Goal: Transaction & Acquisition: Purchase product/service

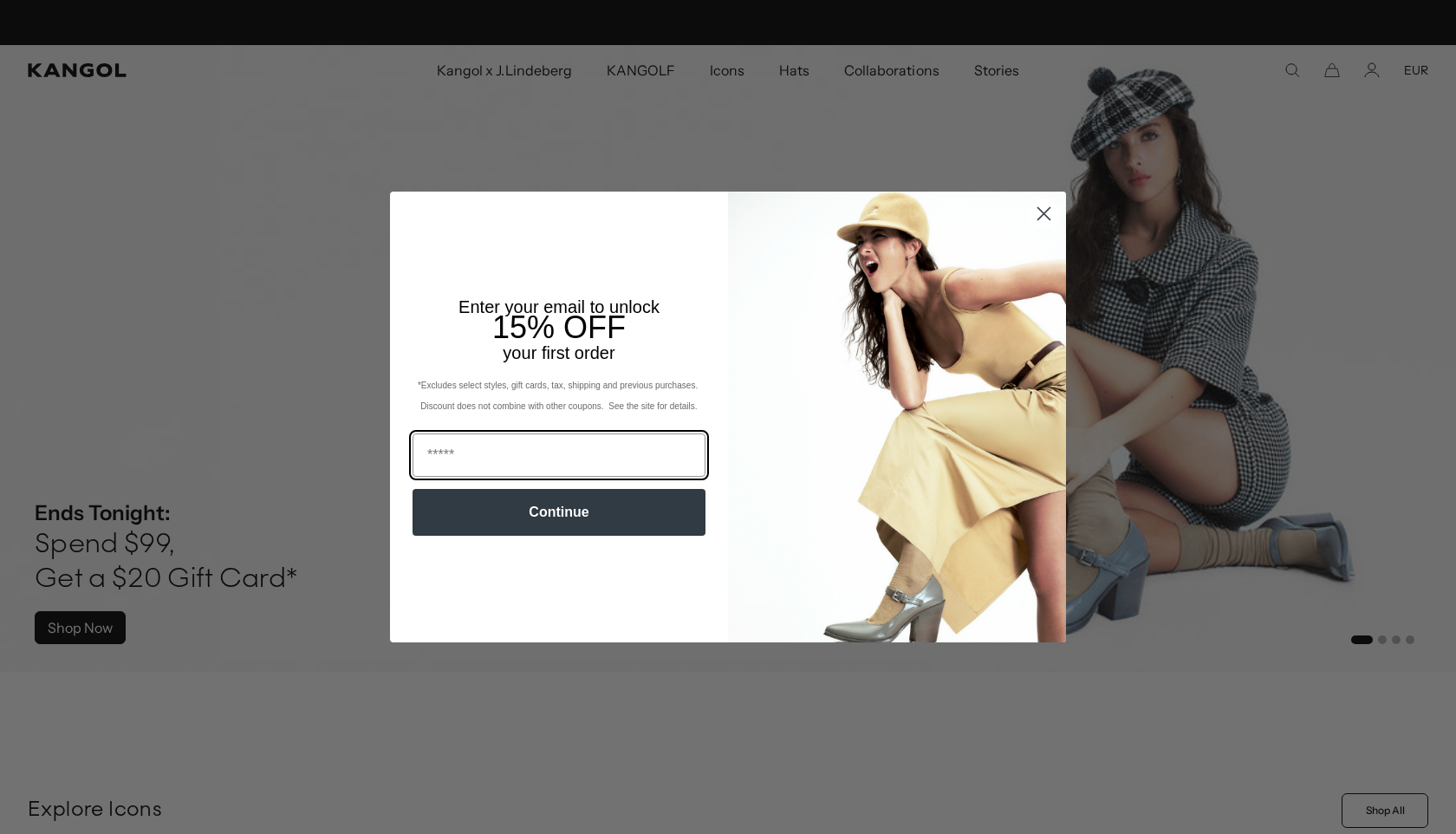
scroll to position [0, 357]
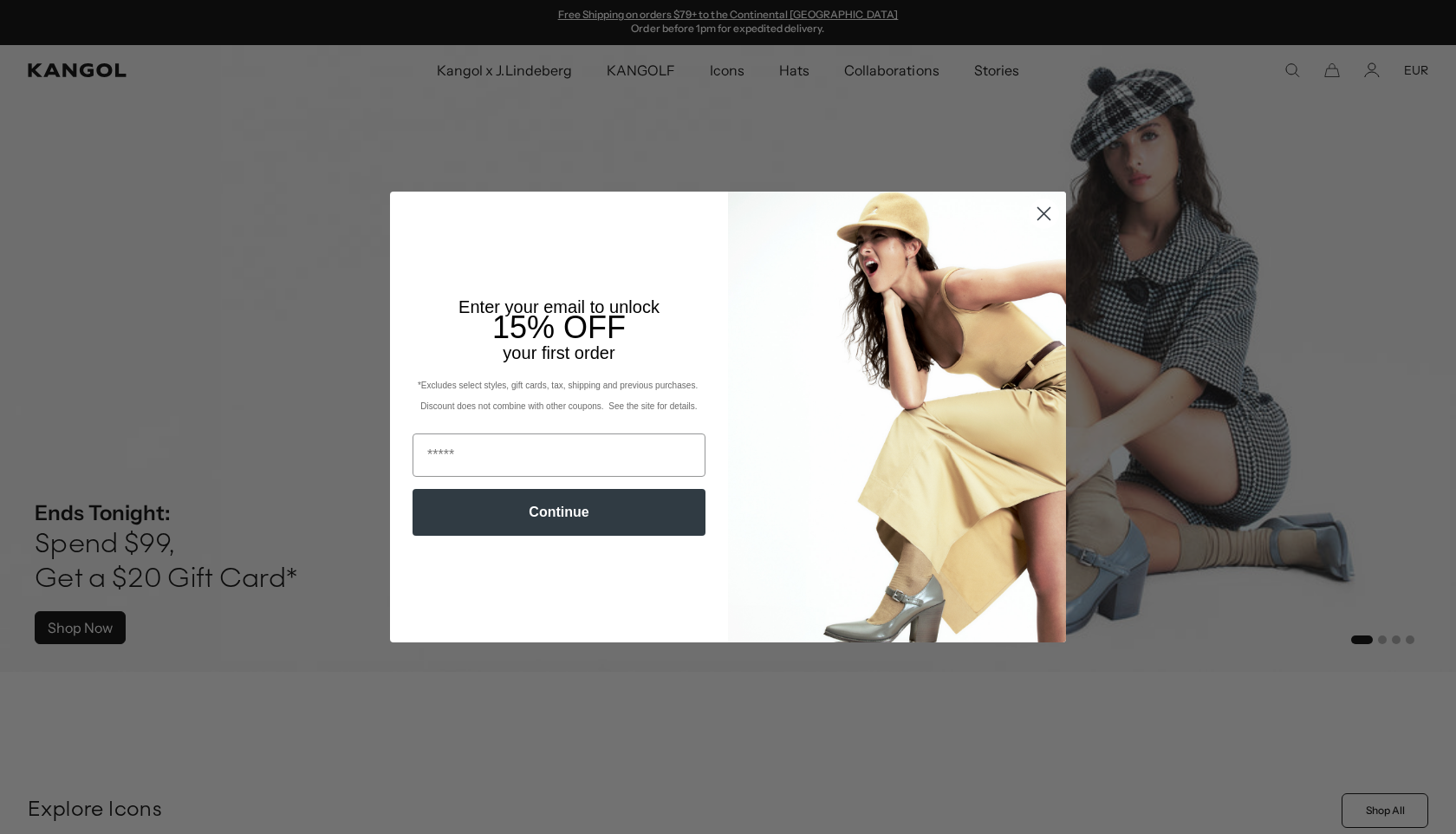
click at [1041, 216] on icon "Close dialog" at bounding box center [1044, 213] width 12 height 12
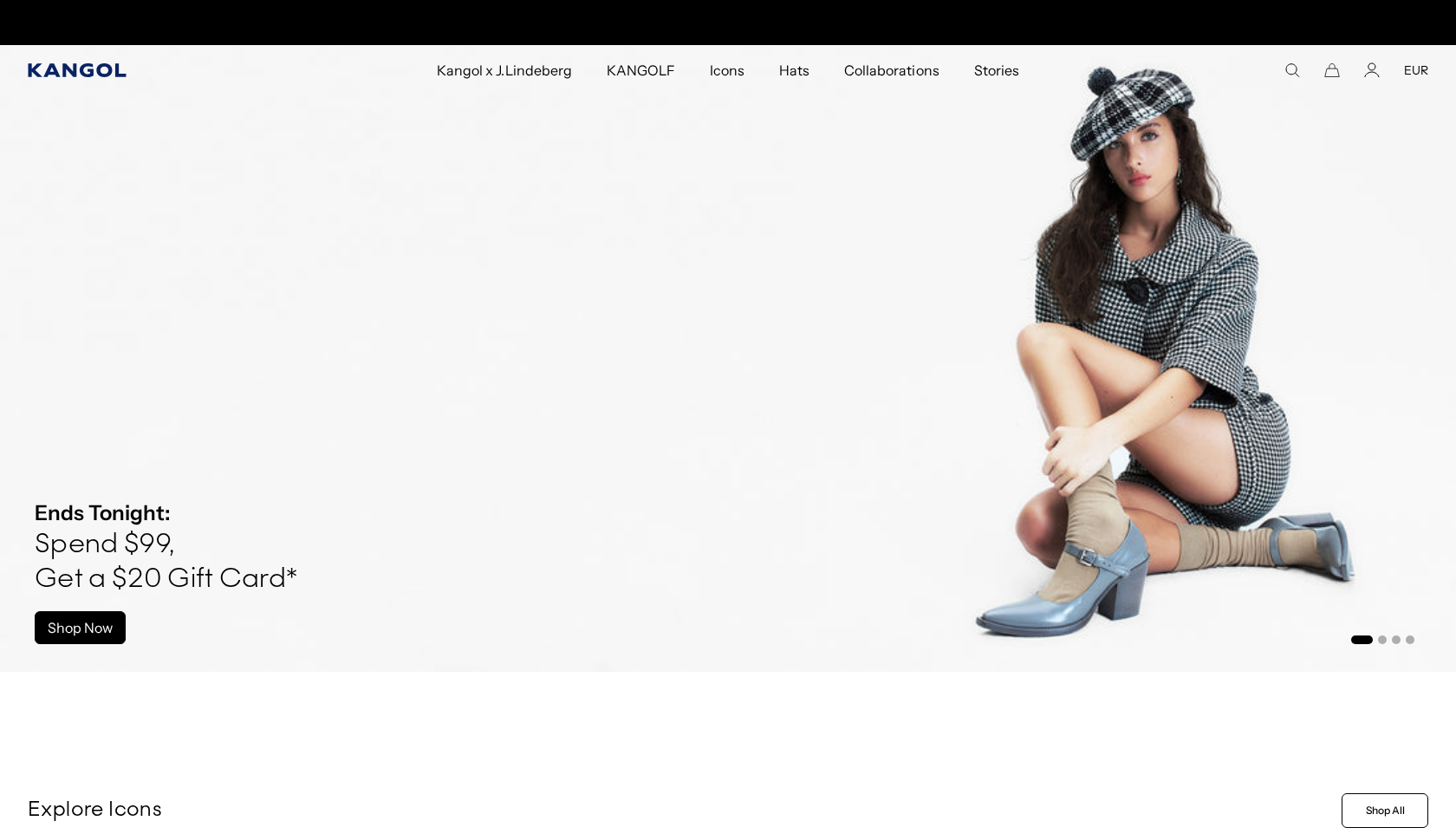
scroll to position [0, 0]
click at [94, 72] on icon "Kangol" at bounding box center [77, 70] width 100 height 14
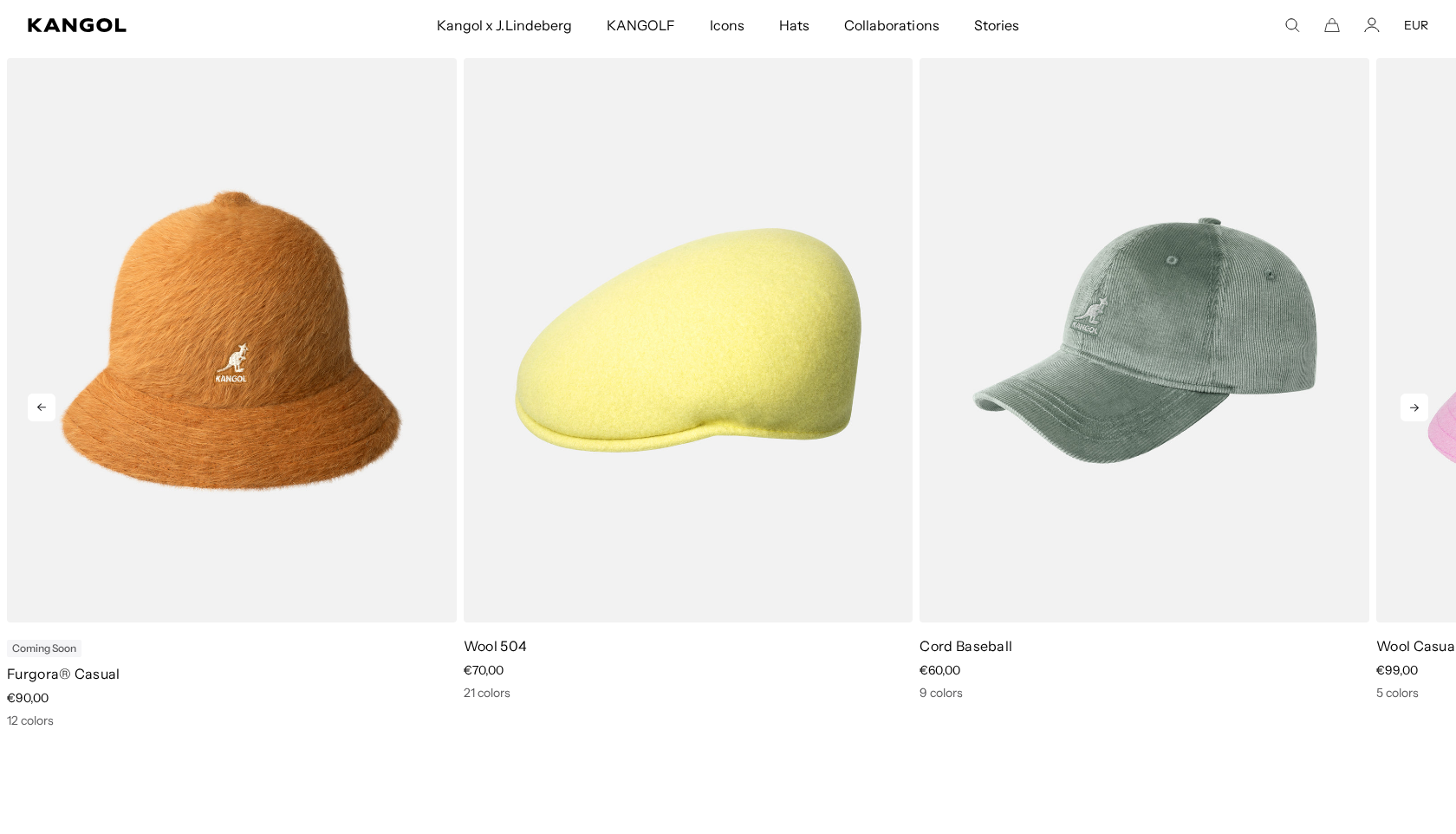
click at [1414, 401] on icon at bounding box center [1414, 408] width 28 height 28
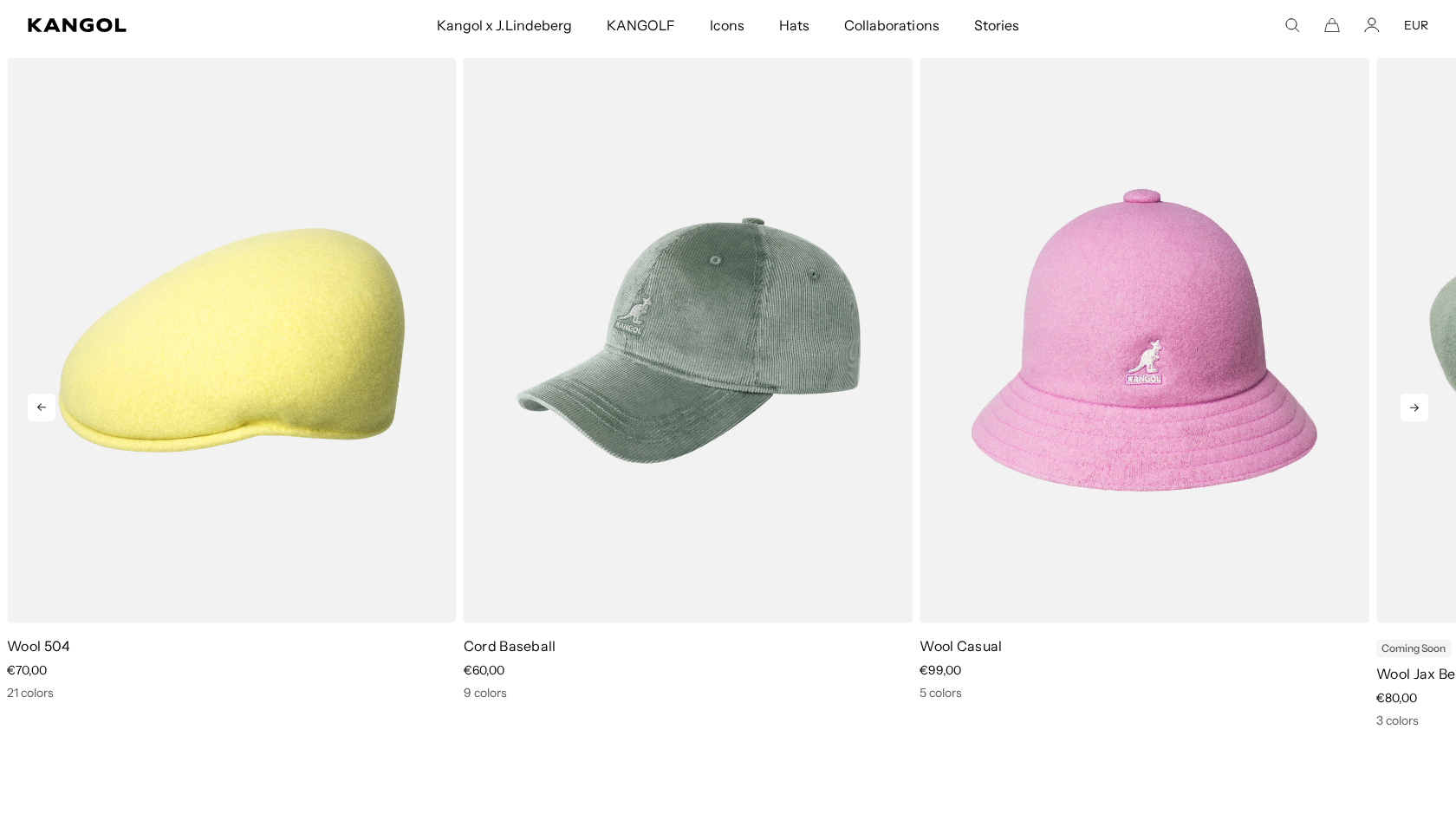
scroll to position [0, 357]
click at [1414, 401] on icon at bounding box center [1414, 408] width 28 height 28
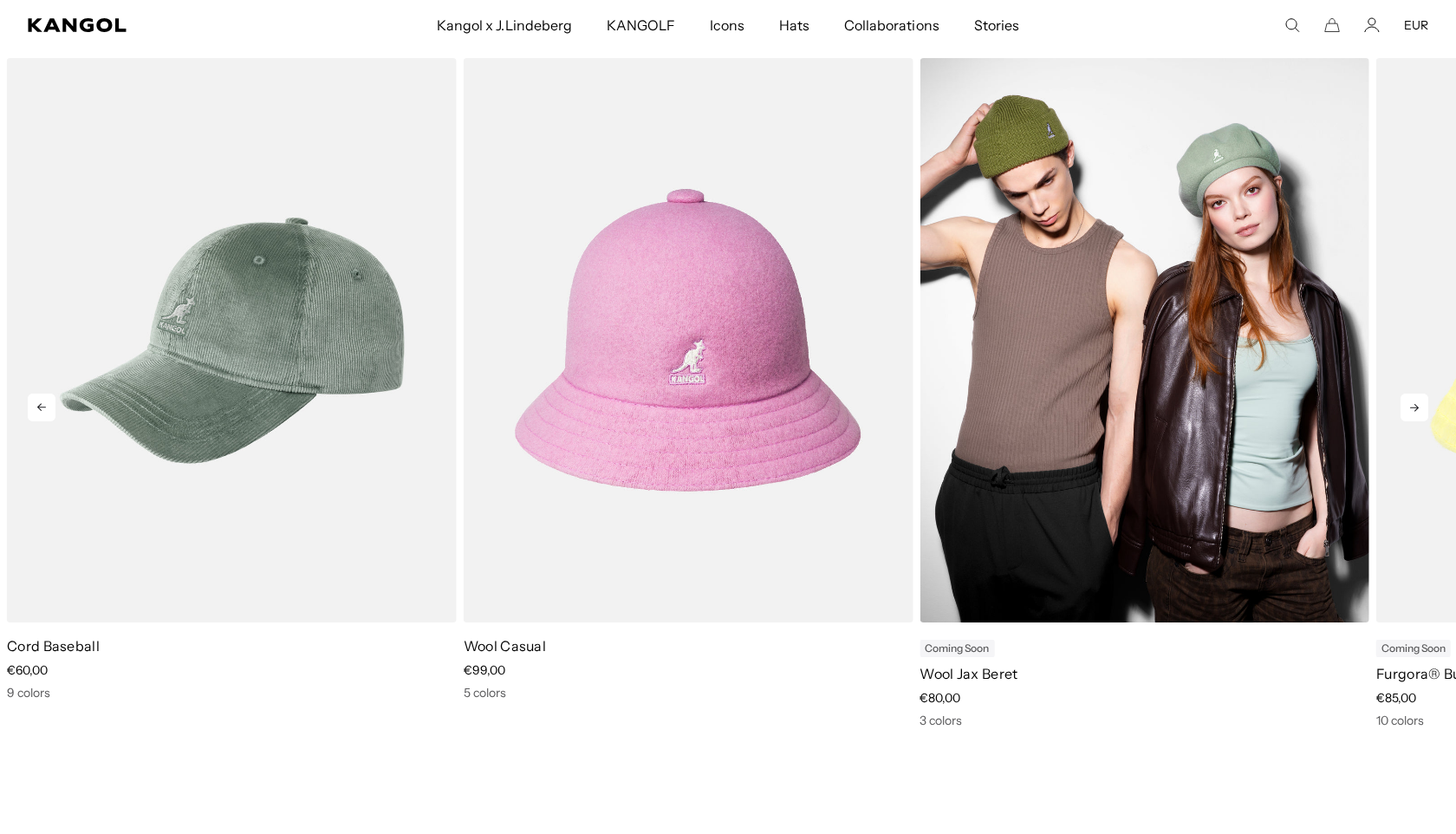
scroll to position [0, 0]
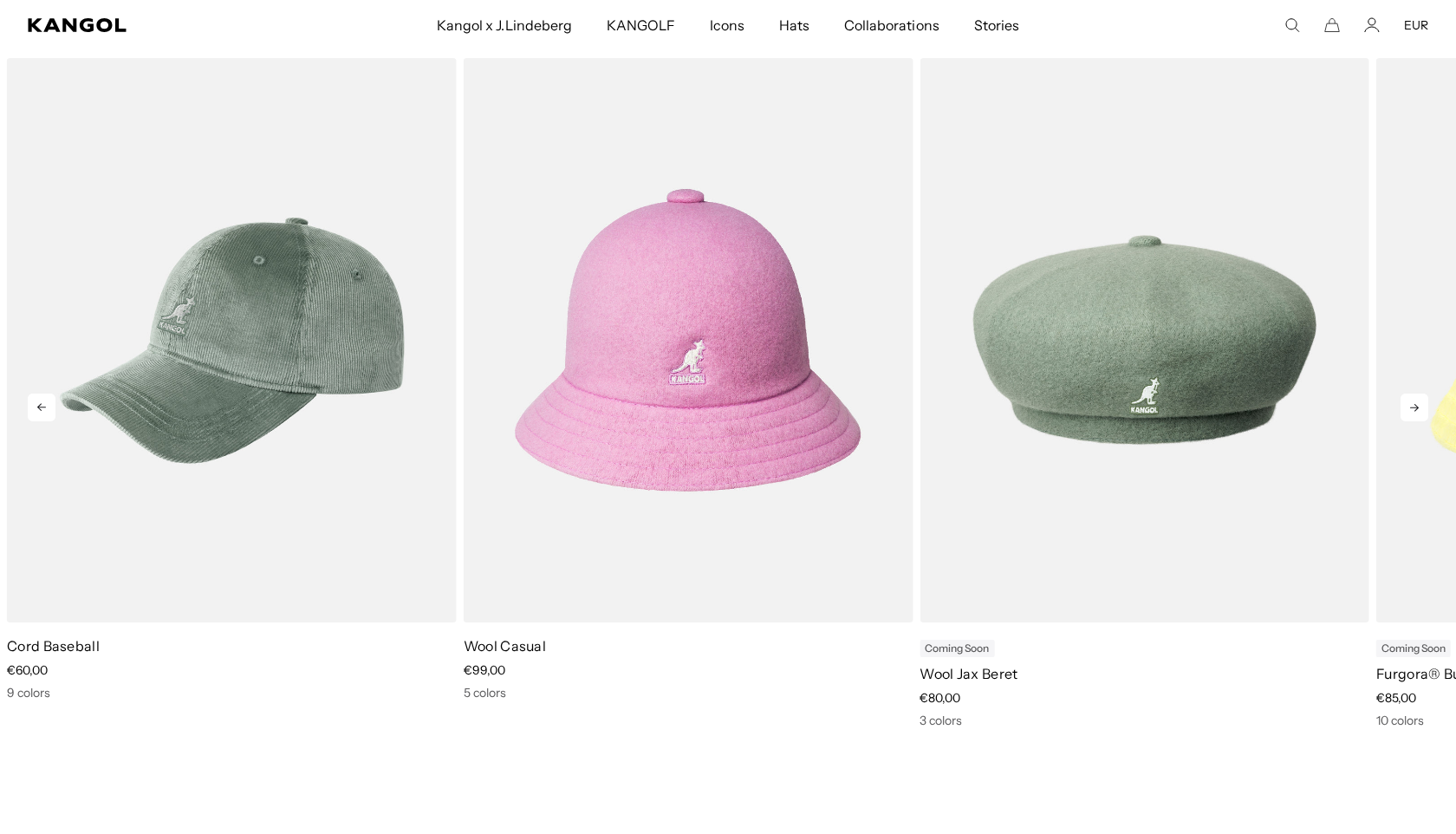
click at [1416, 415] on icon at bounding box center [1414, 408] width 28 height 28
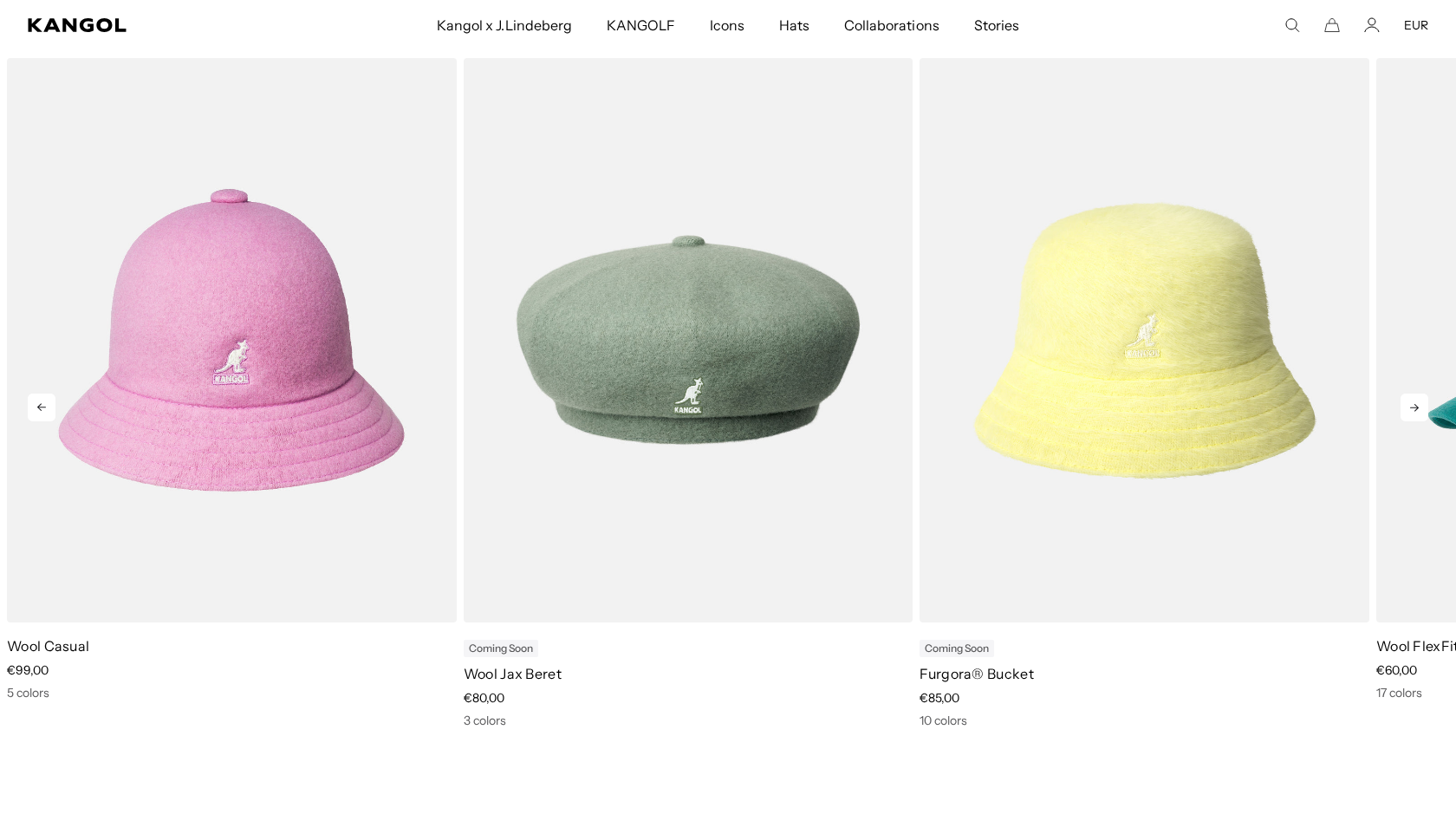
click at [1416, 415] on icon at bounding box center [1414, 408] width 28 height 28
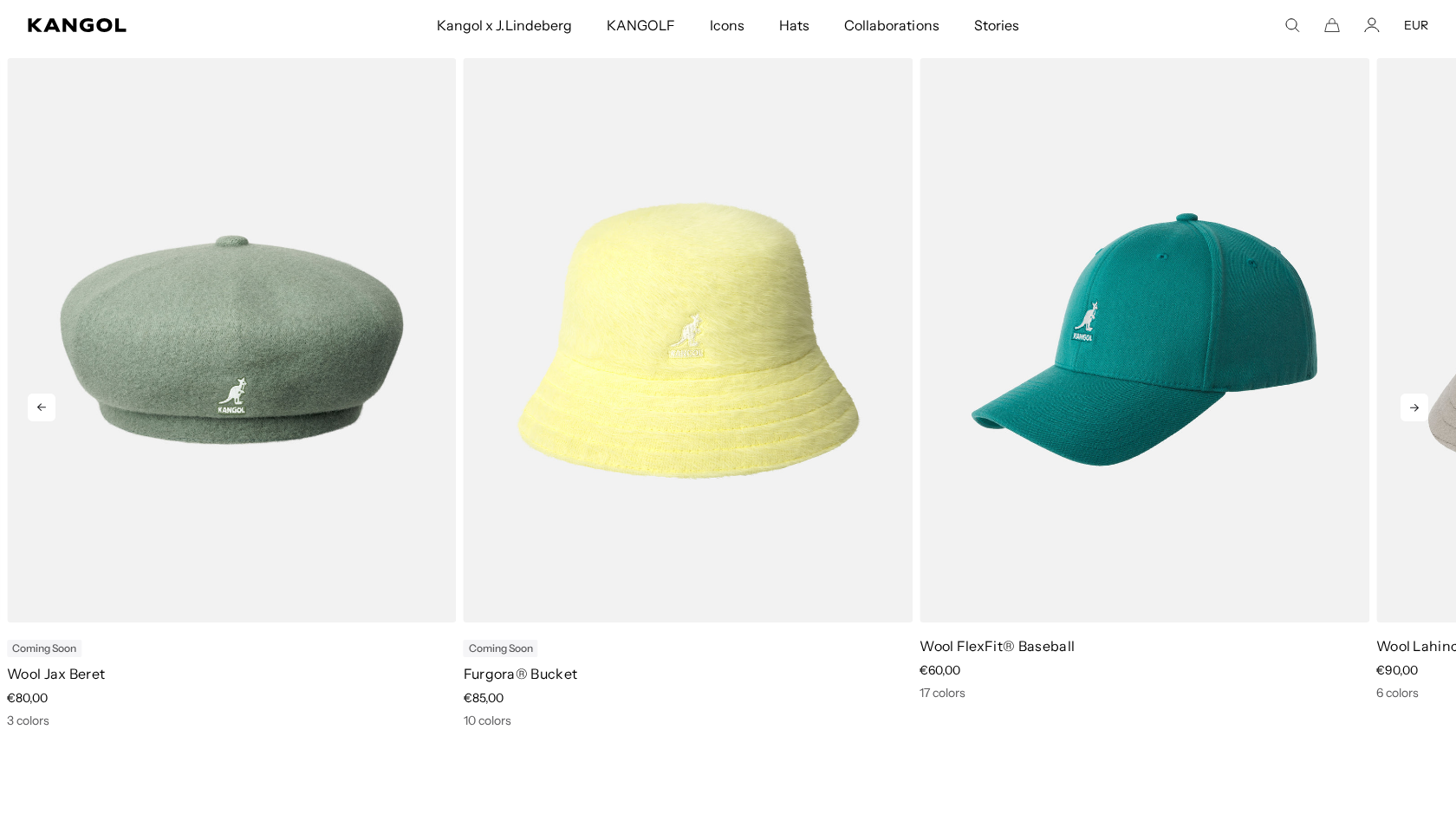
scroll to position [0, 357]
click at [1416, 415] on icon at bounding box center [1414, 408] width 28 height 28
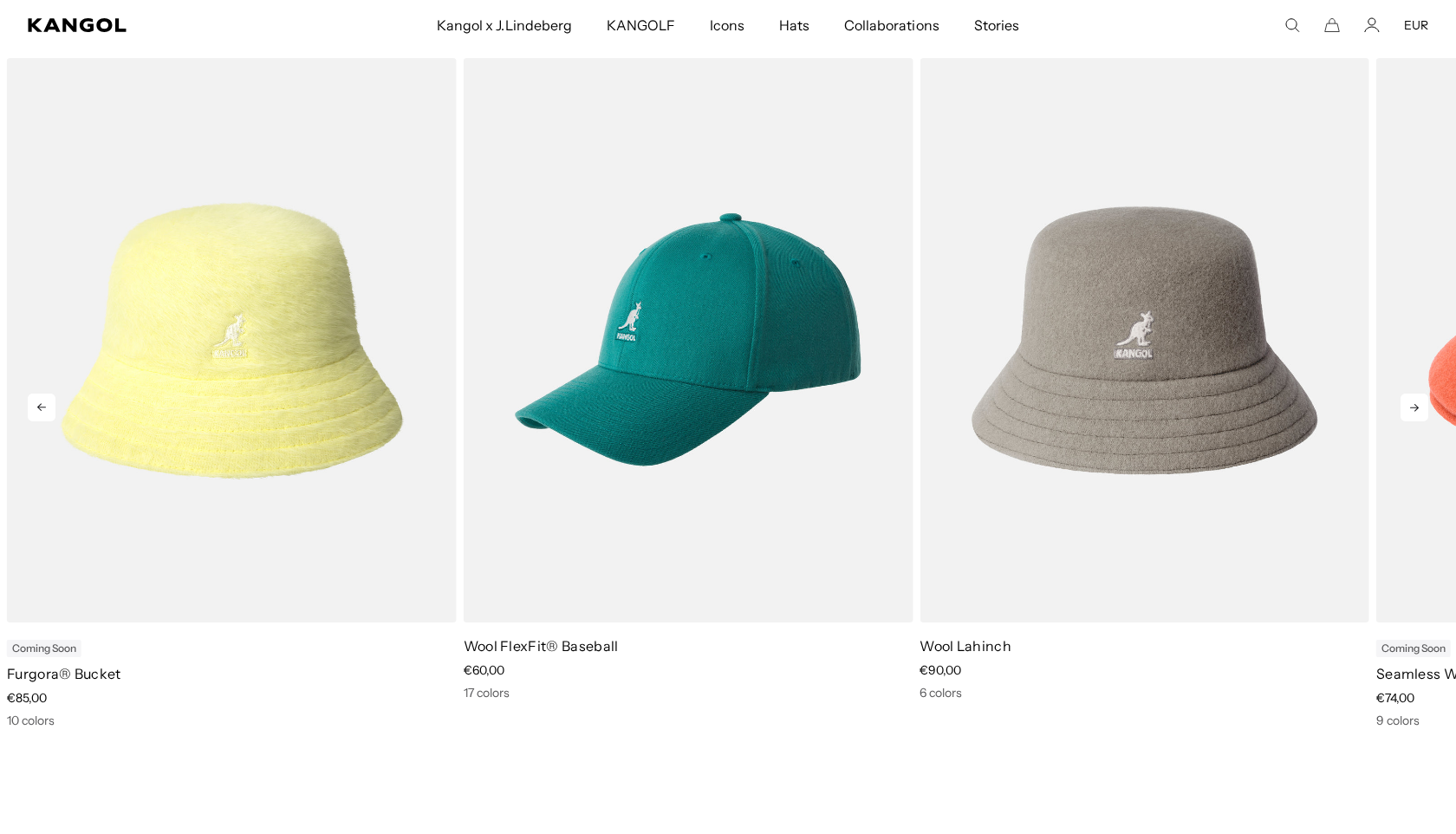
click at [1416, 415] on icon at bounding box center [1414, 408] width 28 height 28
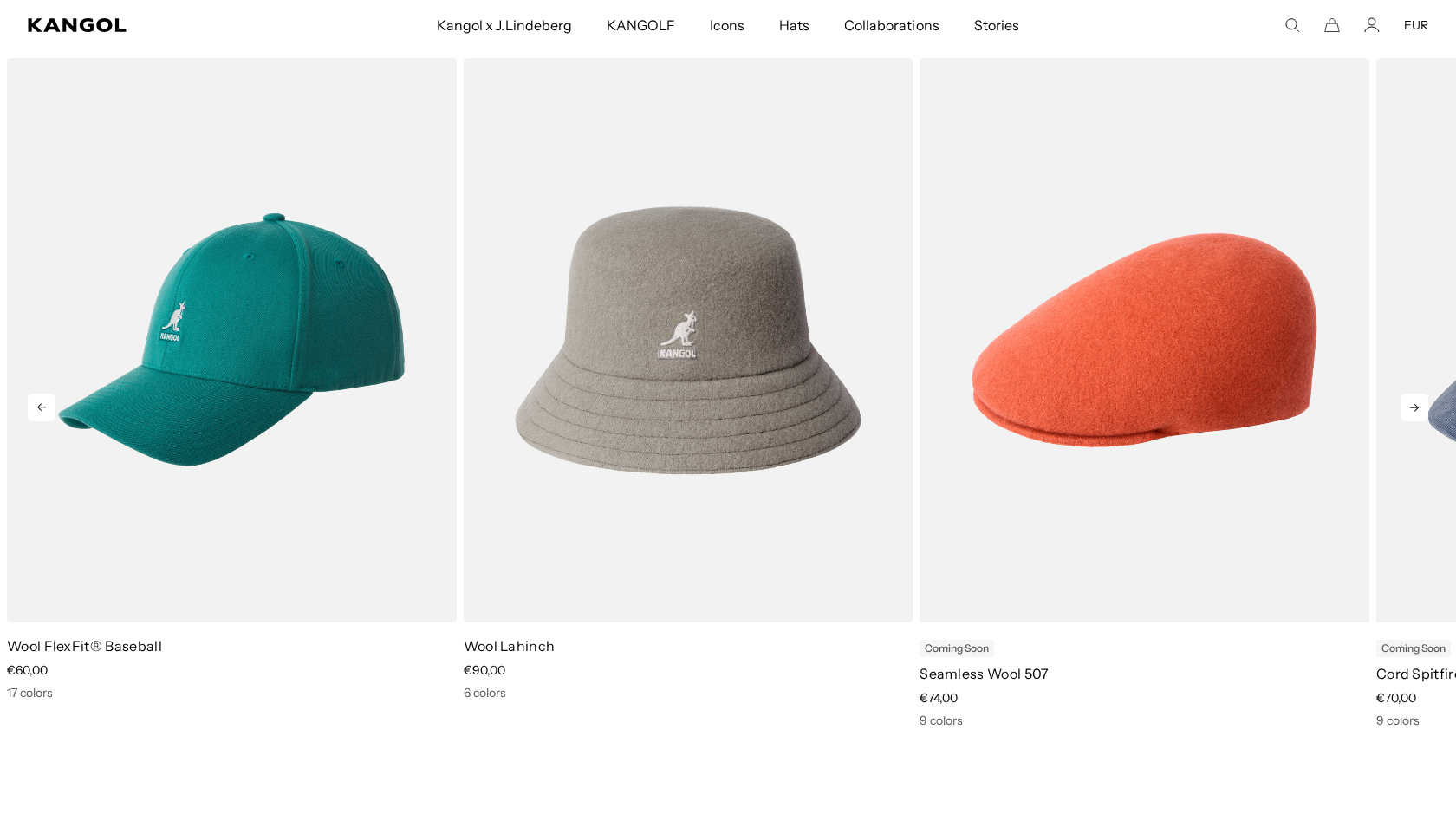
click at [1416, 415] on icon at bounding box center [1414, 408] width 28 height 28
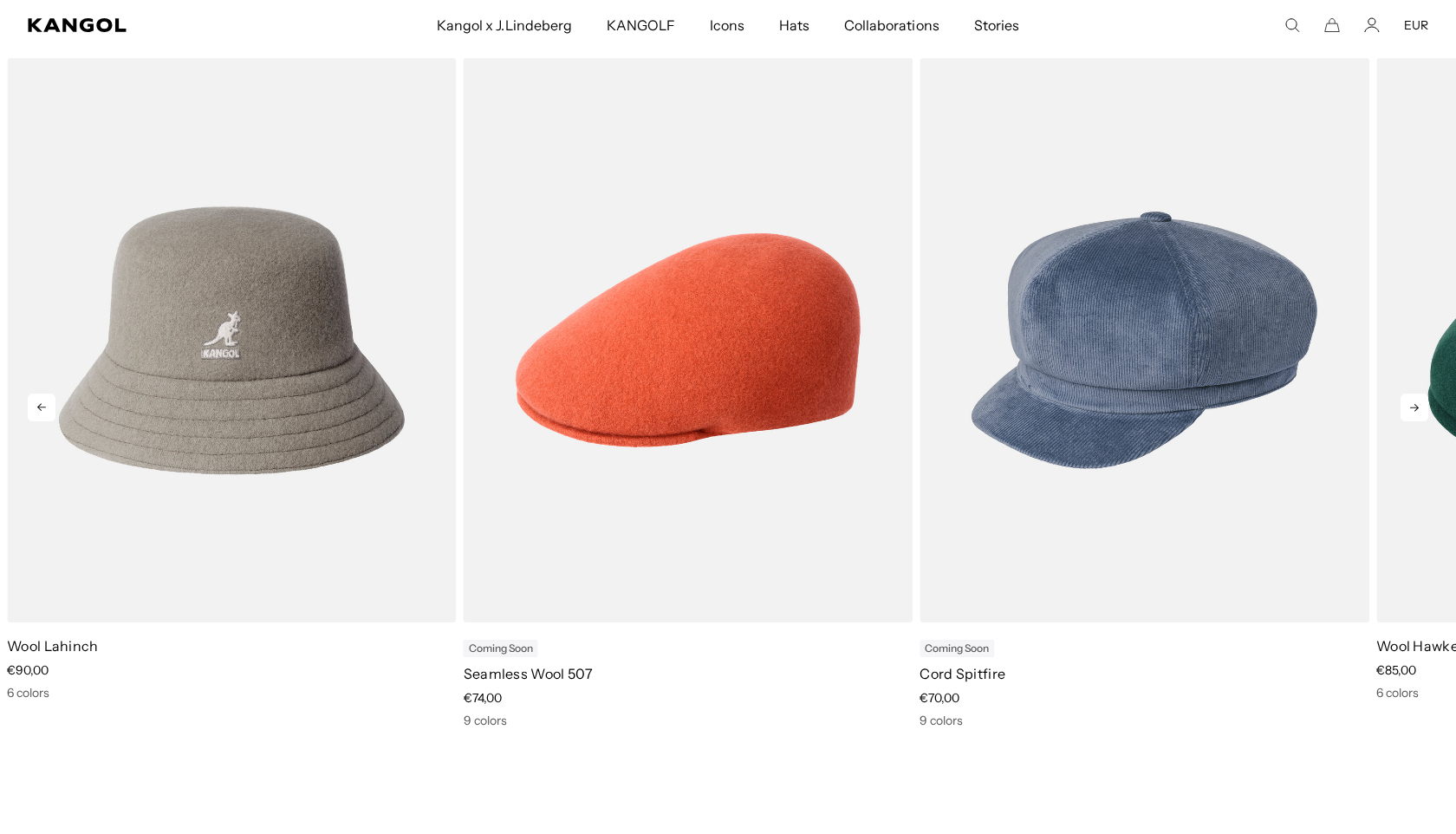
click at [1410, 403] on icon at bounding box center [1414, 408] width 28 height 28
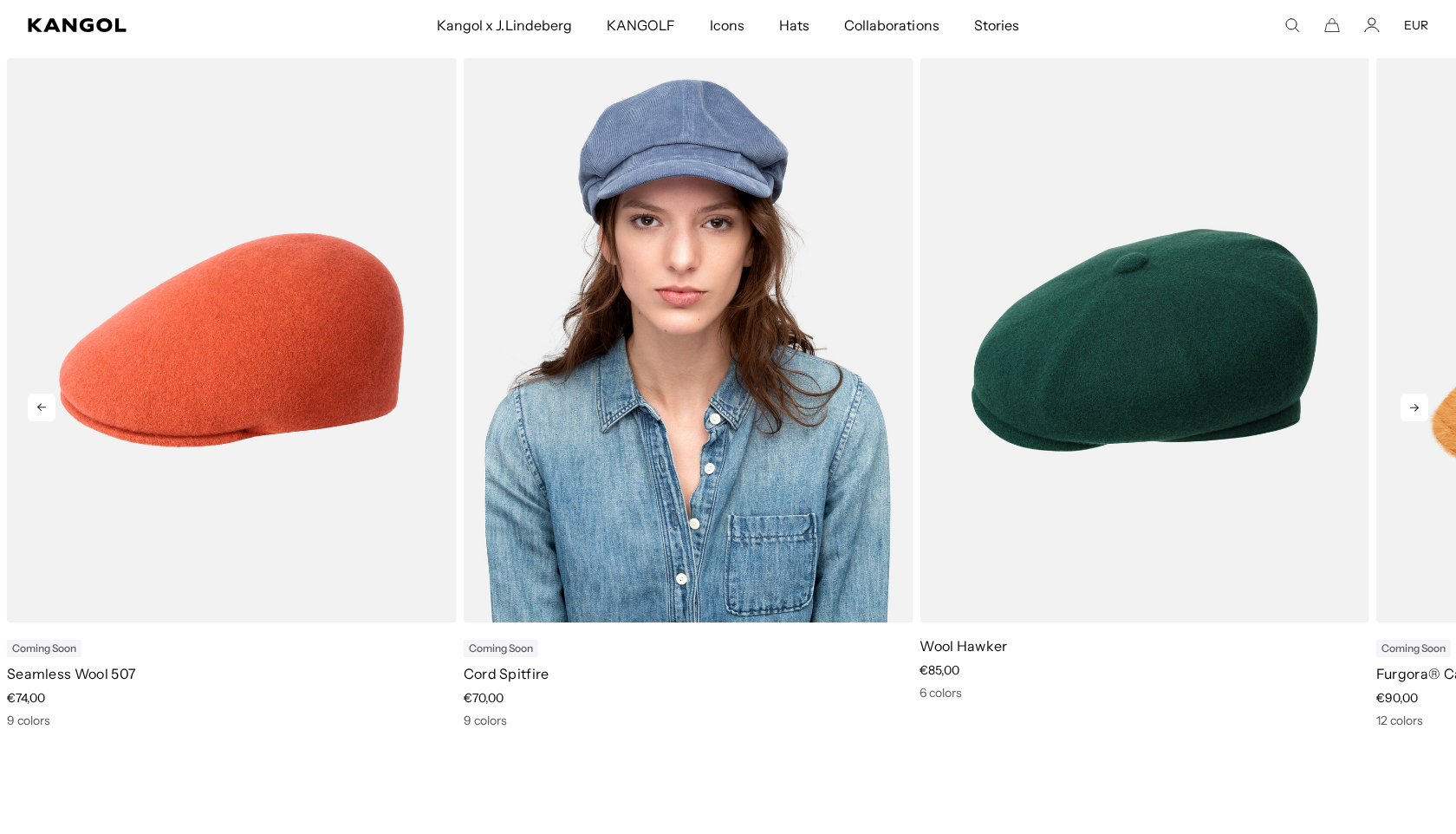
scroll to position [0, 0]
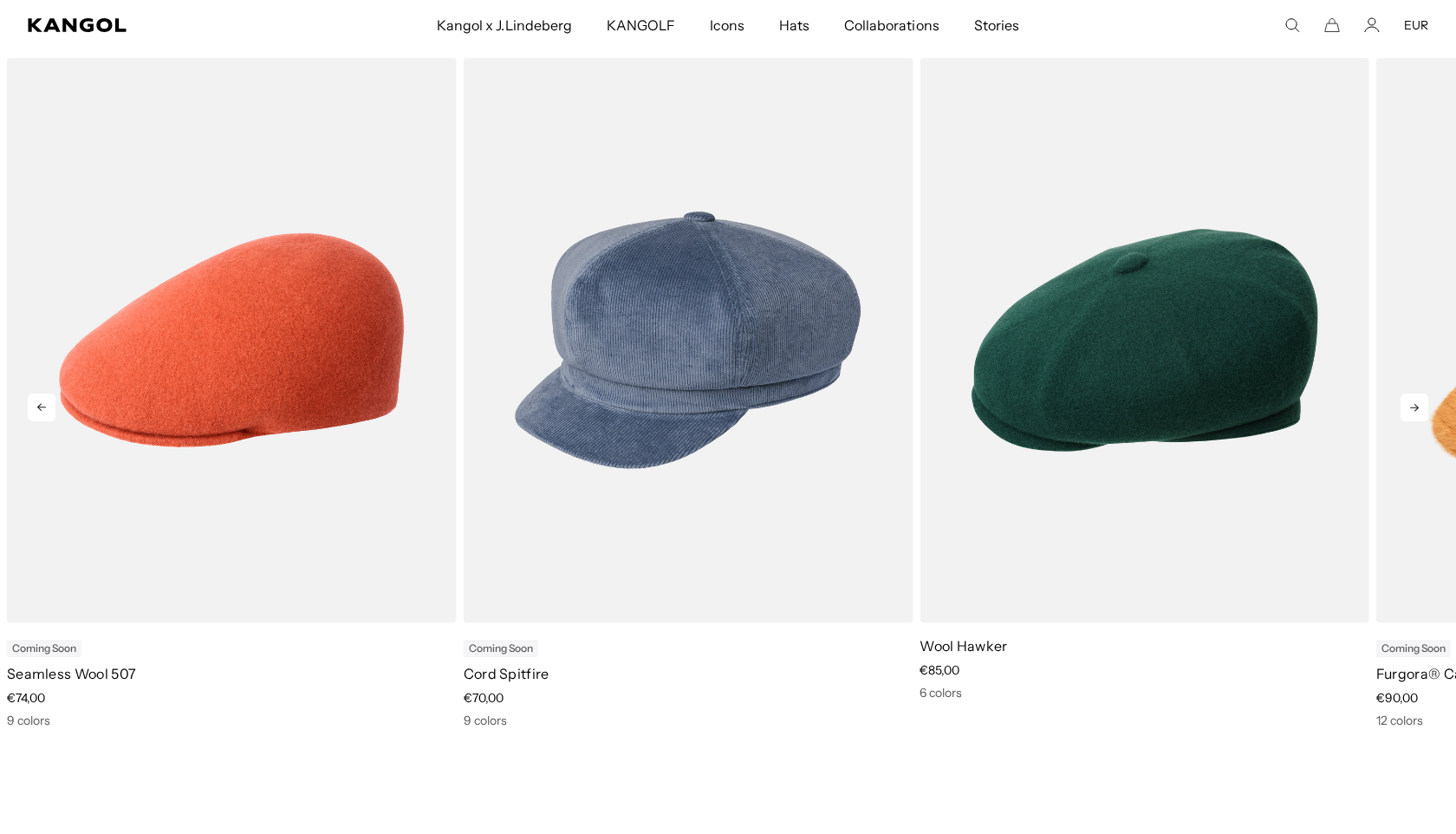
click at [1415, 403] on icon at bounding box center [1414, 408] width 28 height 28
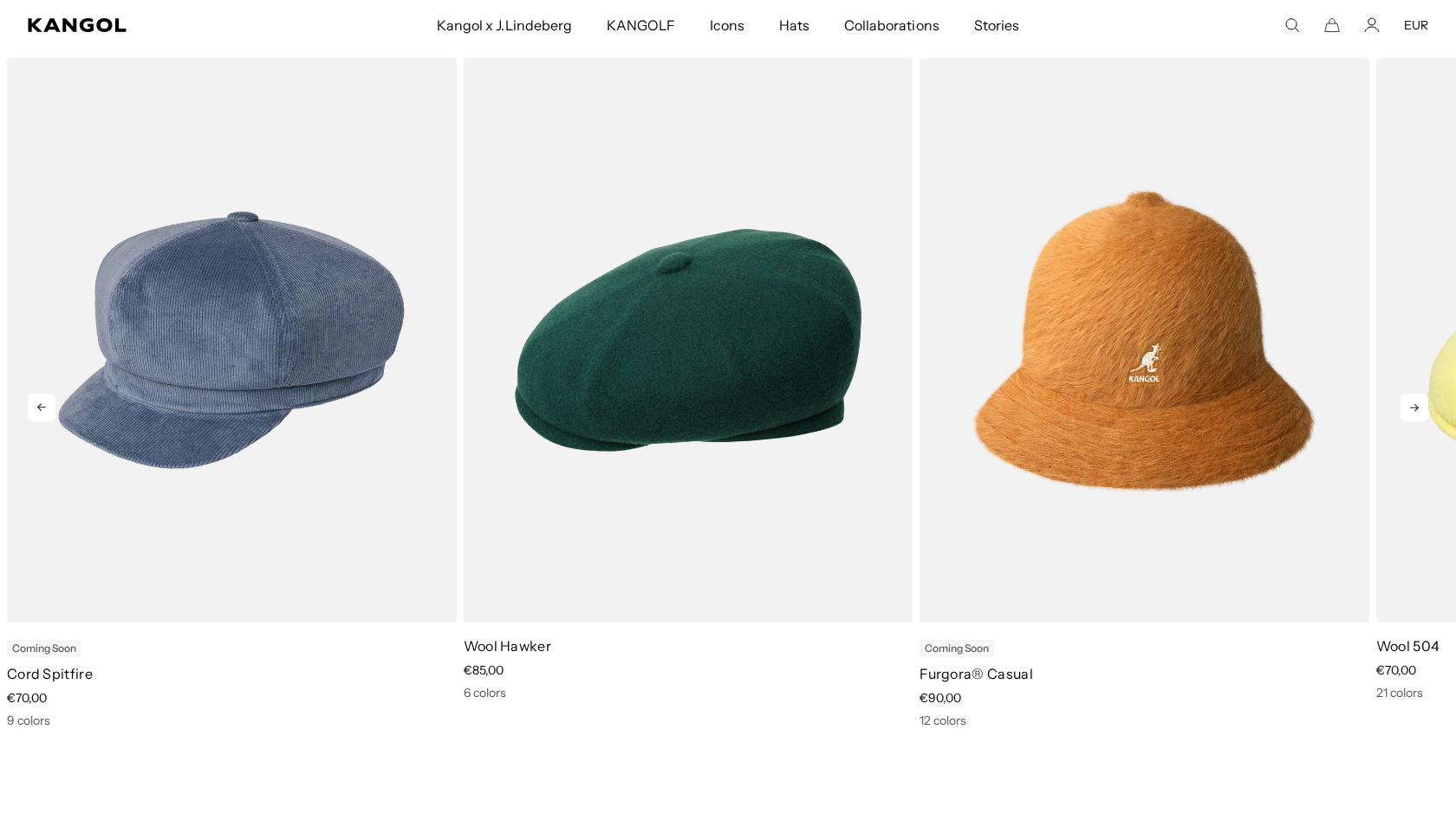
click at [1413, 409] on icon at bounding box center [1414, 408] width 9 height 8
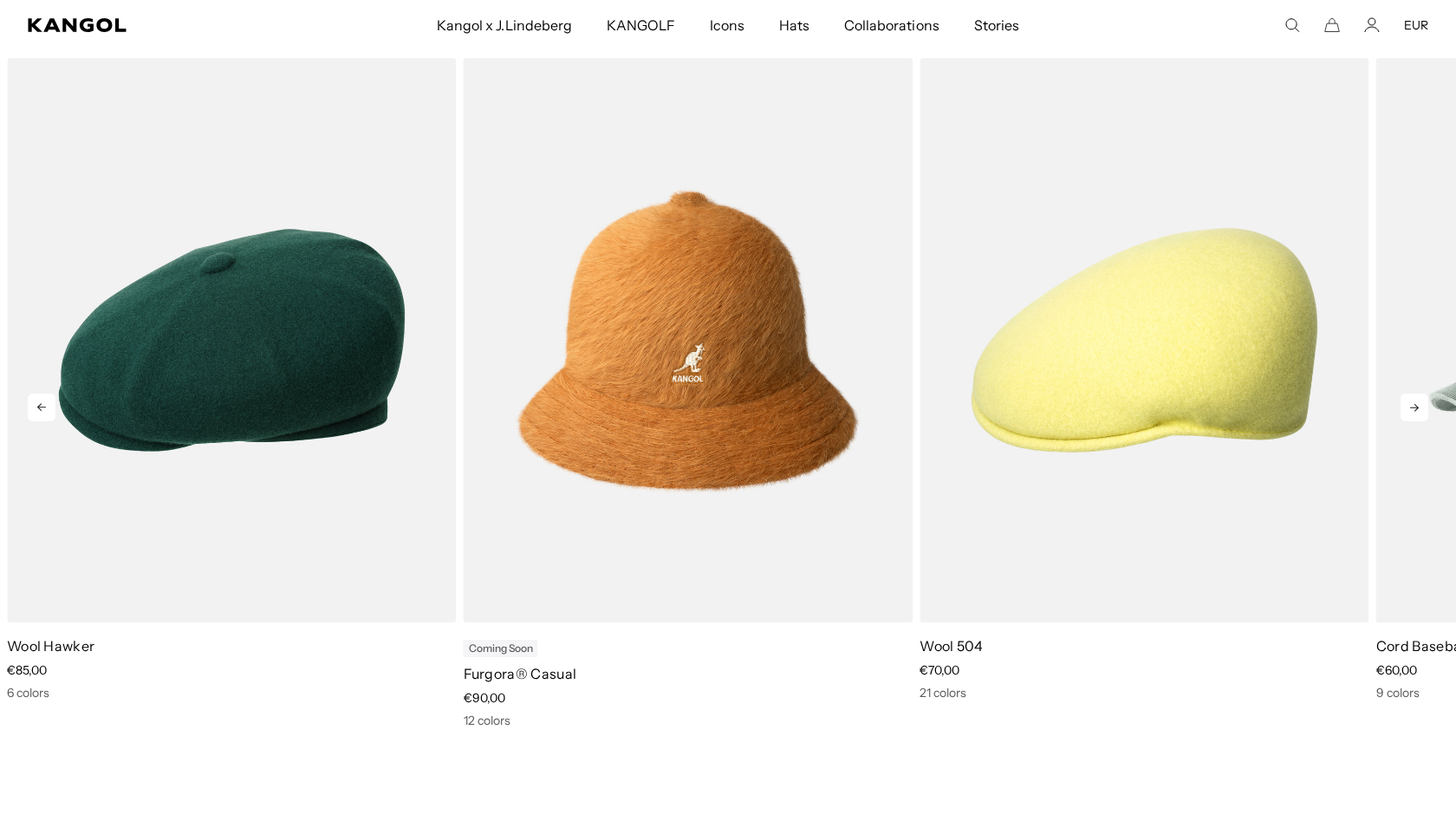
click at [1413, 409] on icon at bounding box center [1414, 408] width 9 height 8
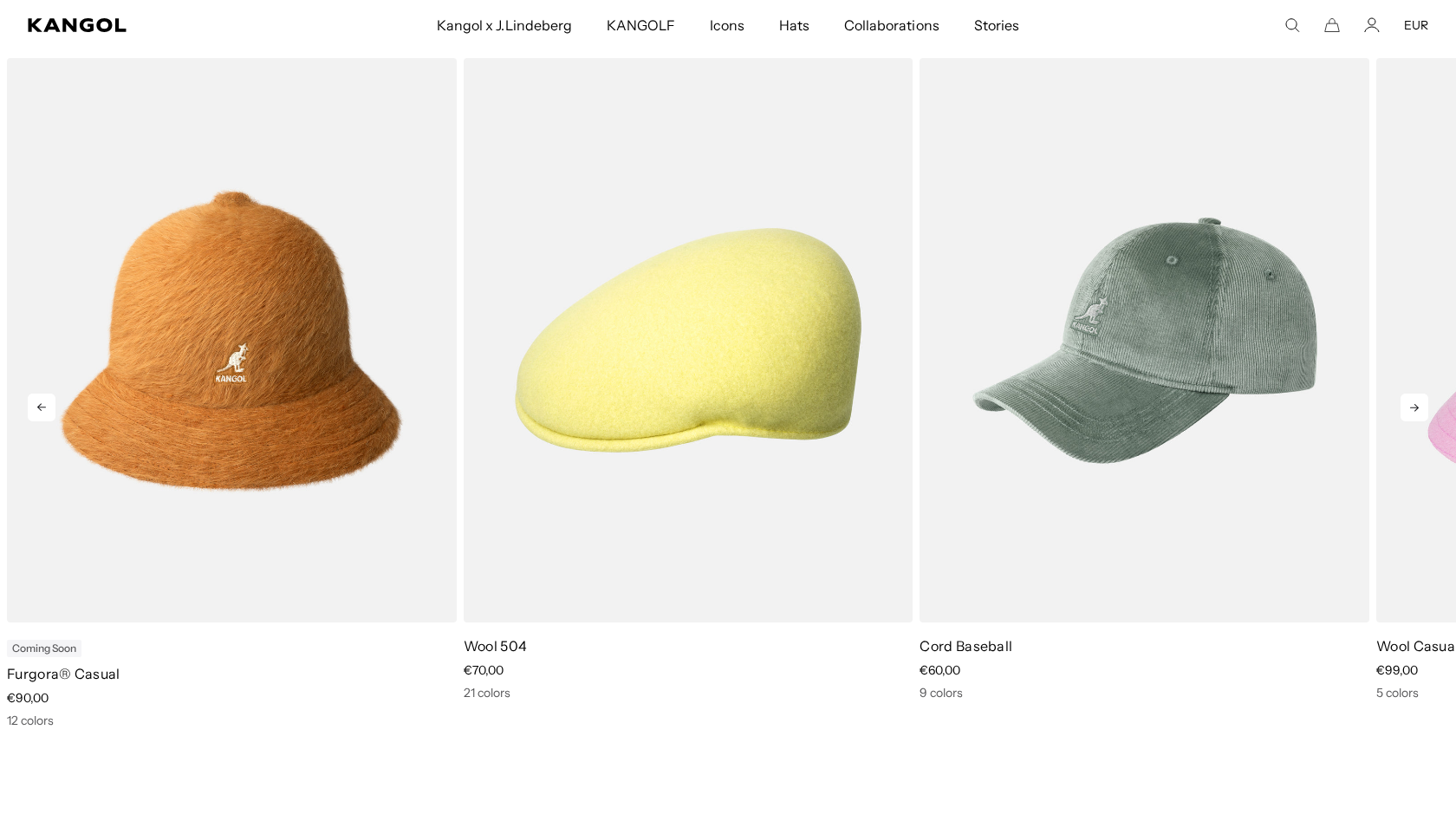
click at [1413, 409] on icon at bounding box center [1414, 408] width 9 height 8
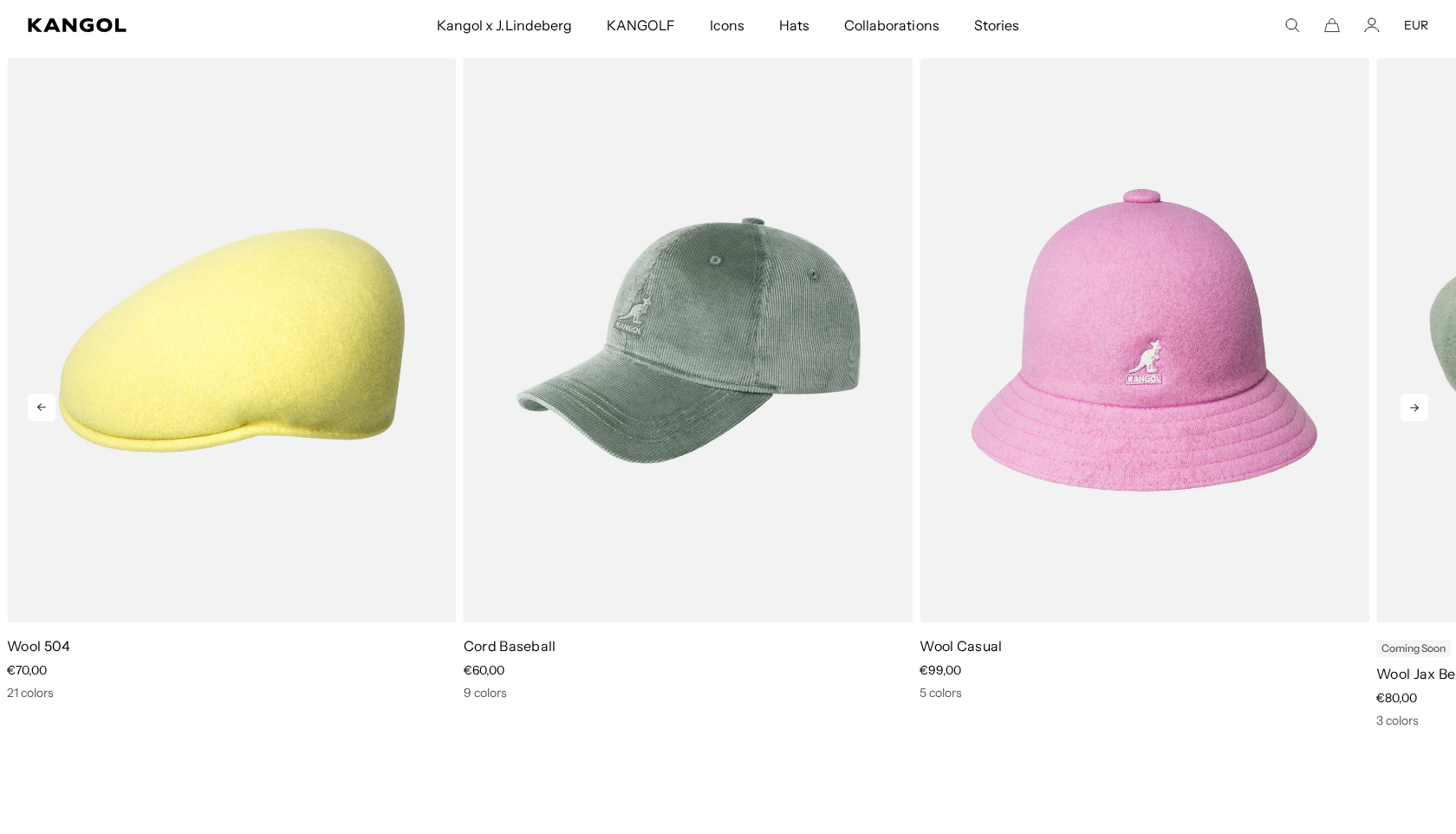
click at [1413, 409] on icon at bounding box center [1414, 408] width 9 height 8
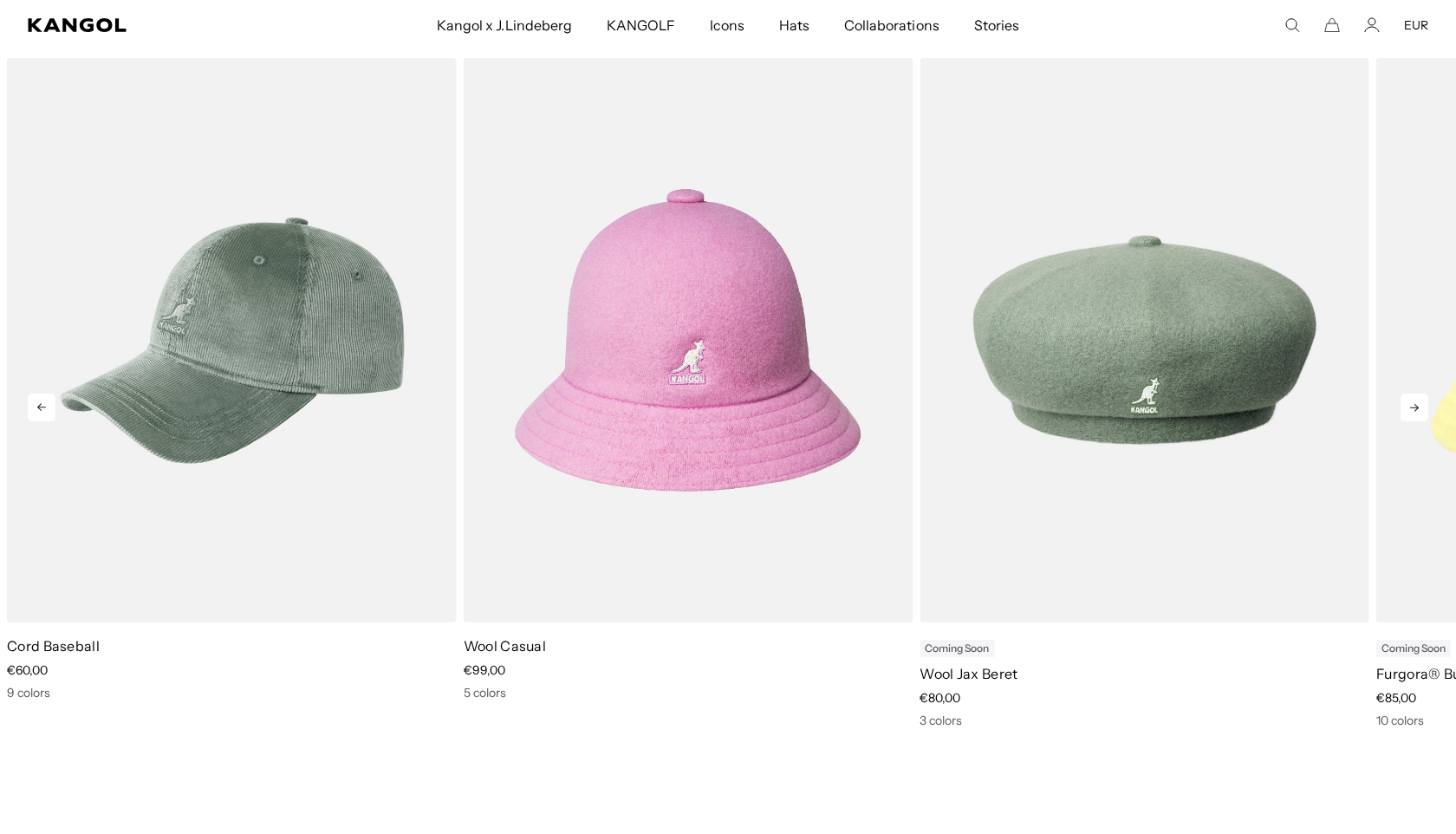
click at [1413, 409] on icon at bounding box center [1414, 408] width 9 height 8
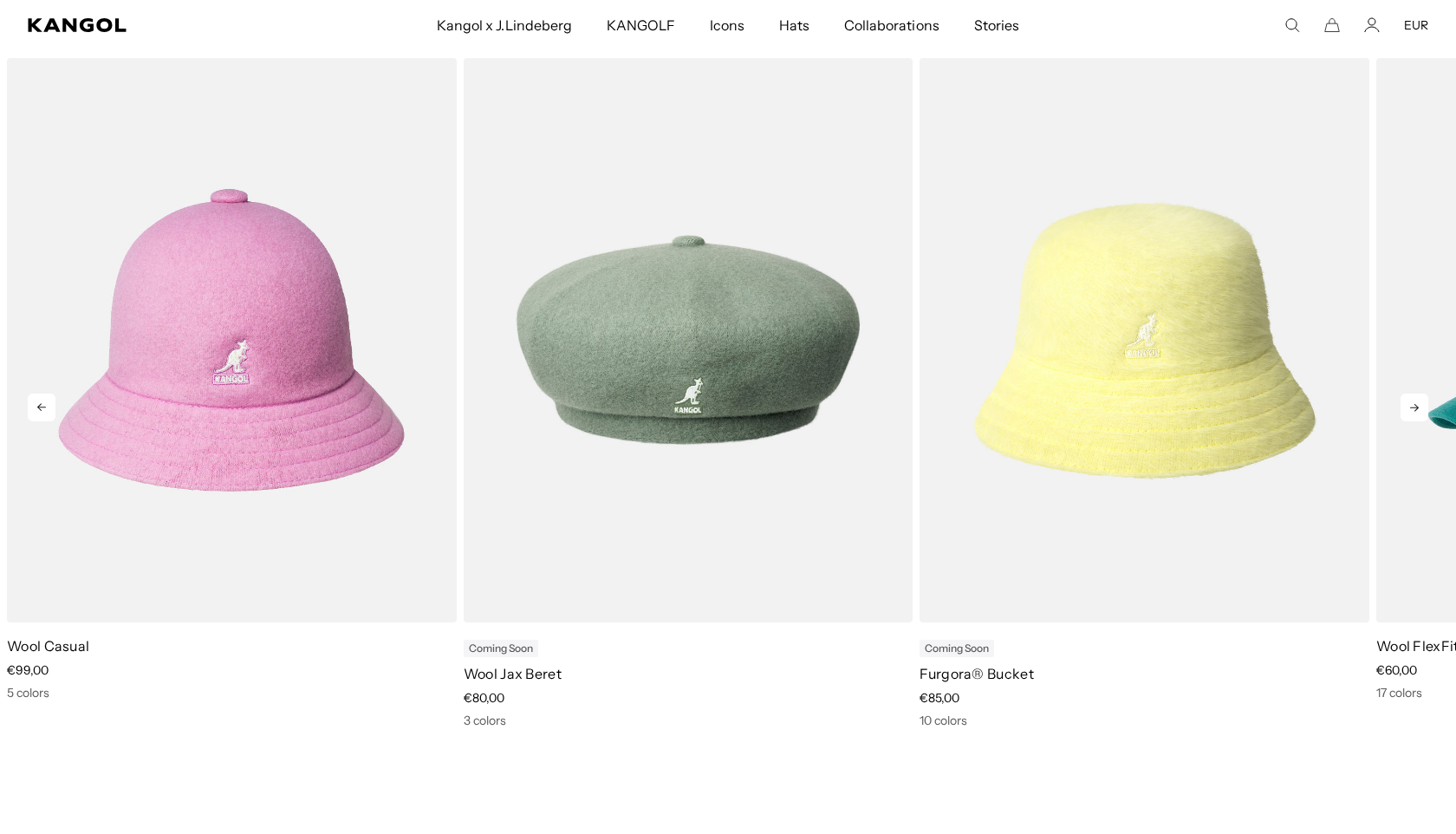
click at [1414, 396] on icon at bounding box center [1414, 408] width 28 height 28
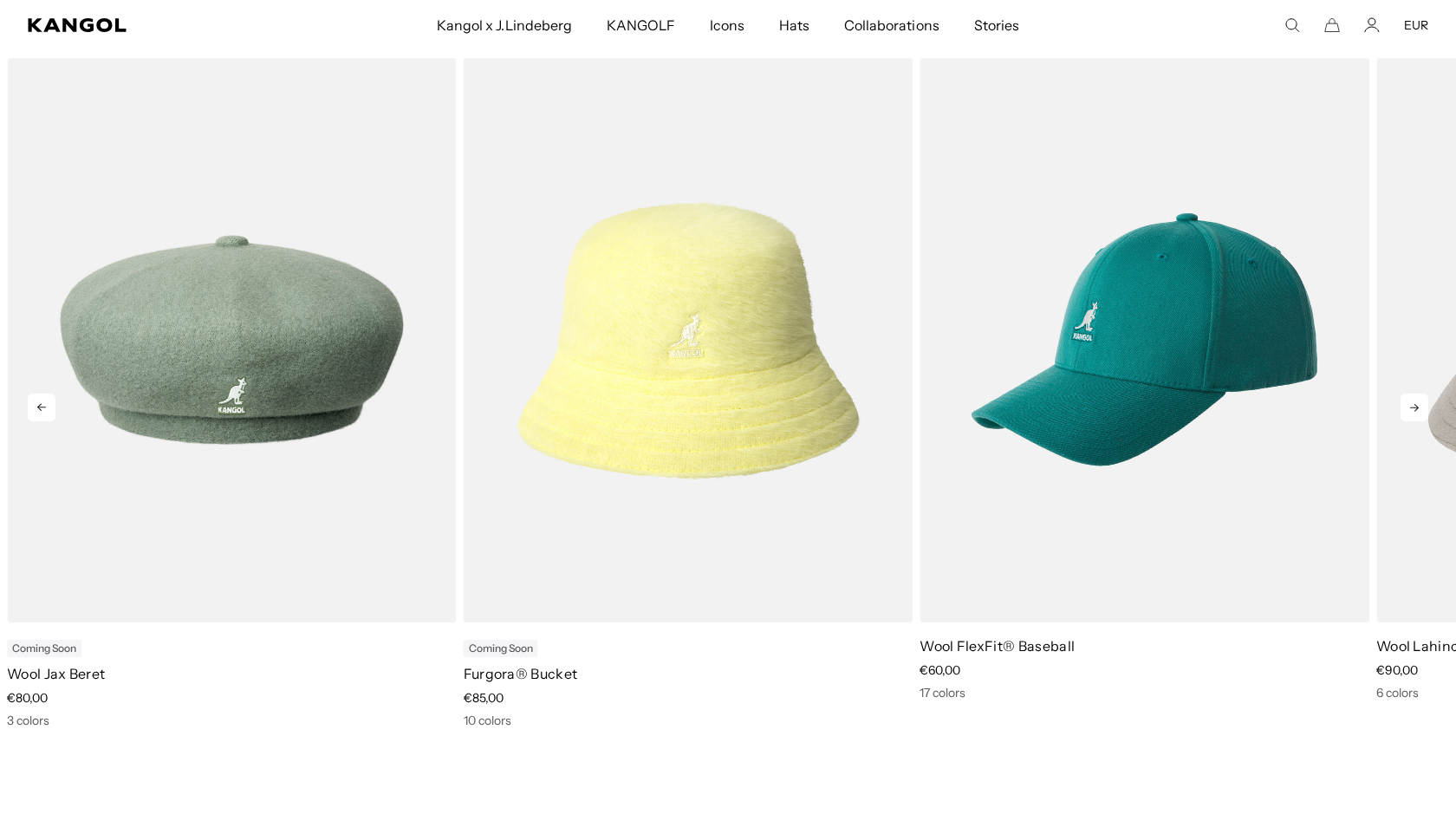
click at [1414, 403] on icon at bounding box center [1414, 408] width 28 height 28
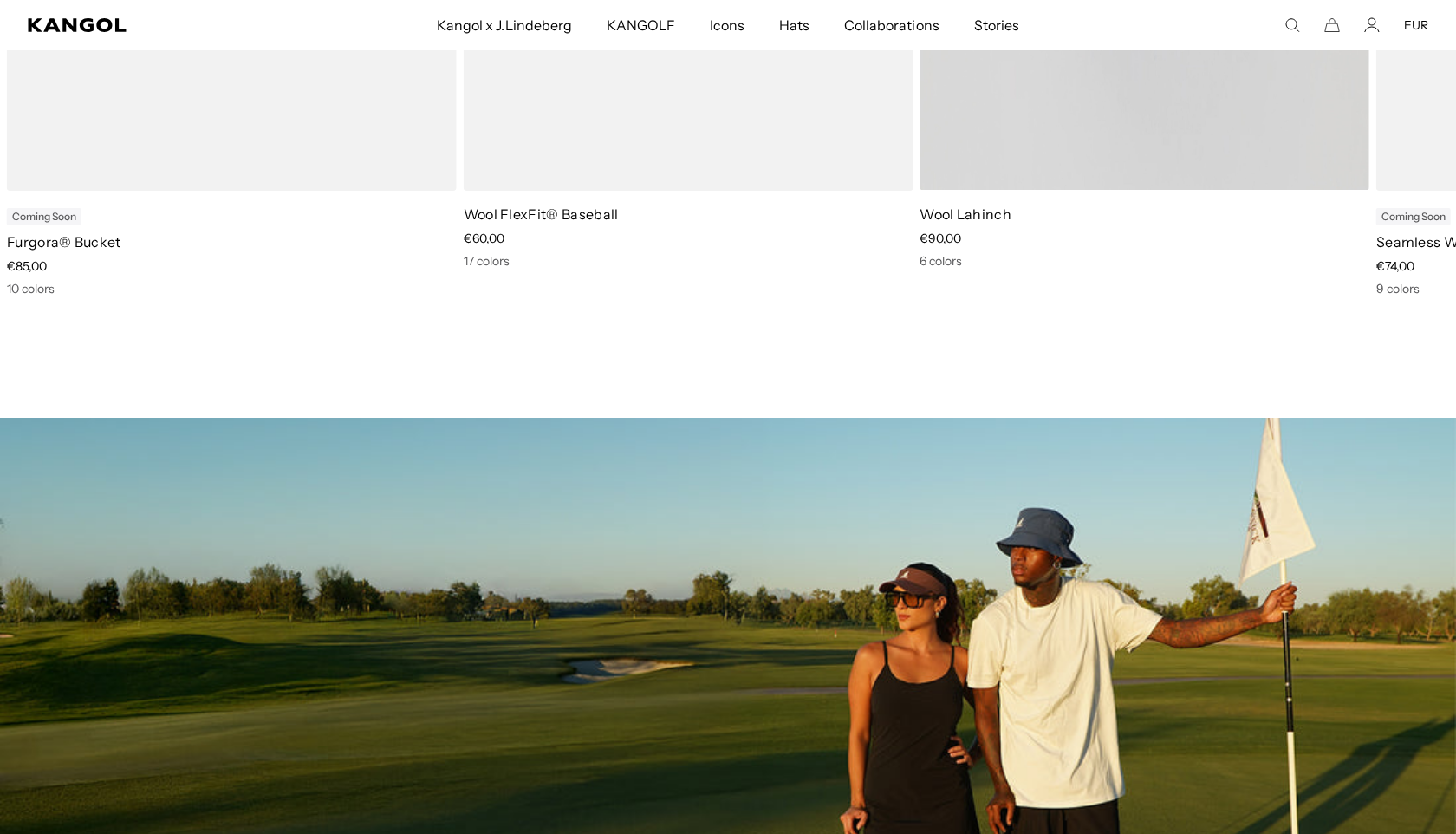
scroll to position [795, 0]
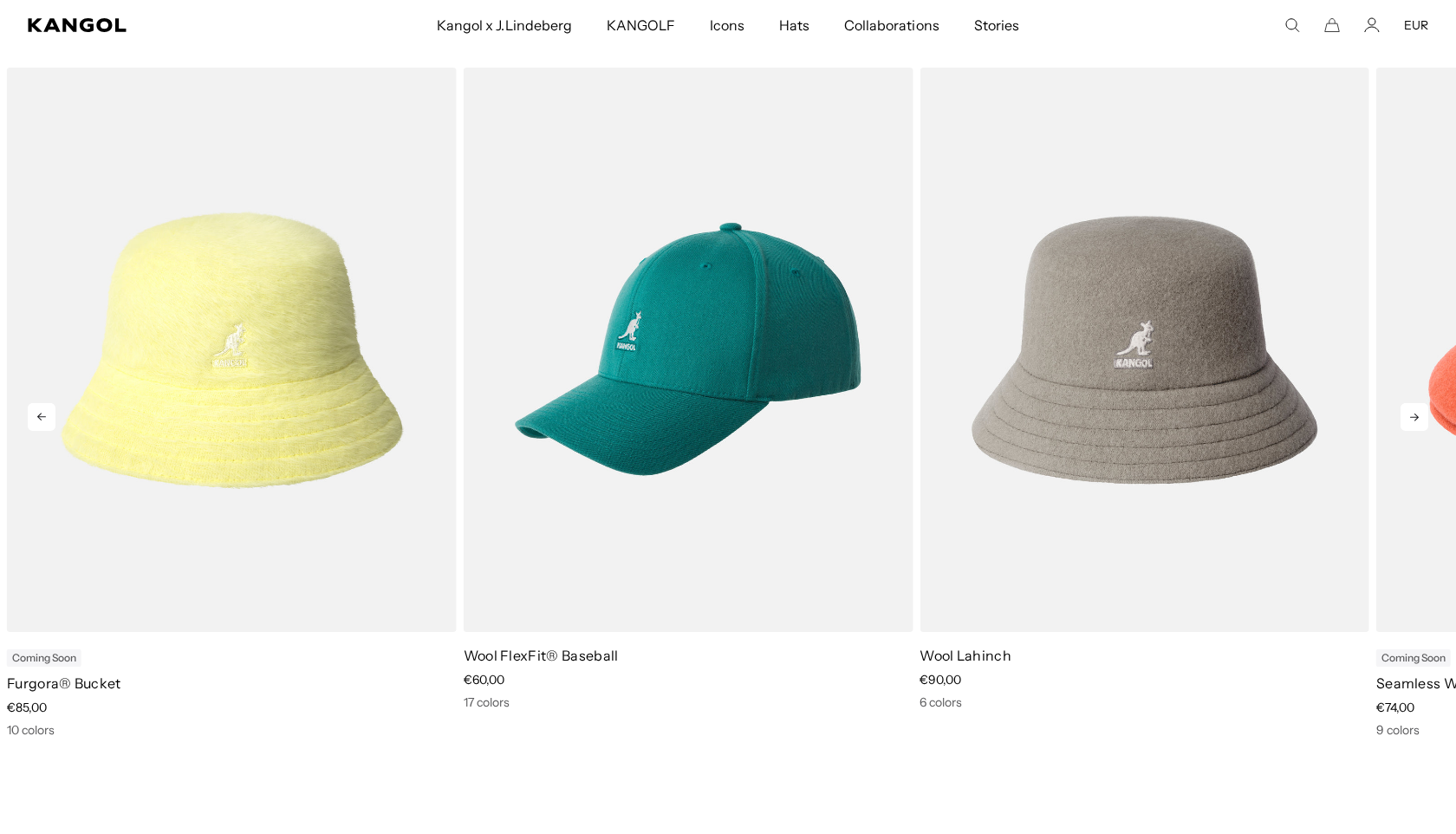
click at [1414, 410] on icon at bounding box center [1414, 417] width 28 height 28
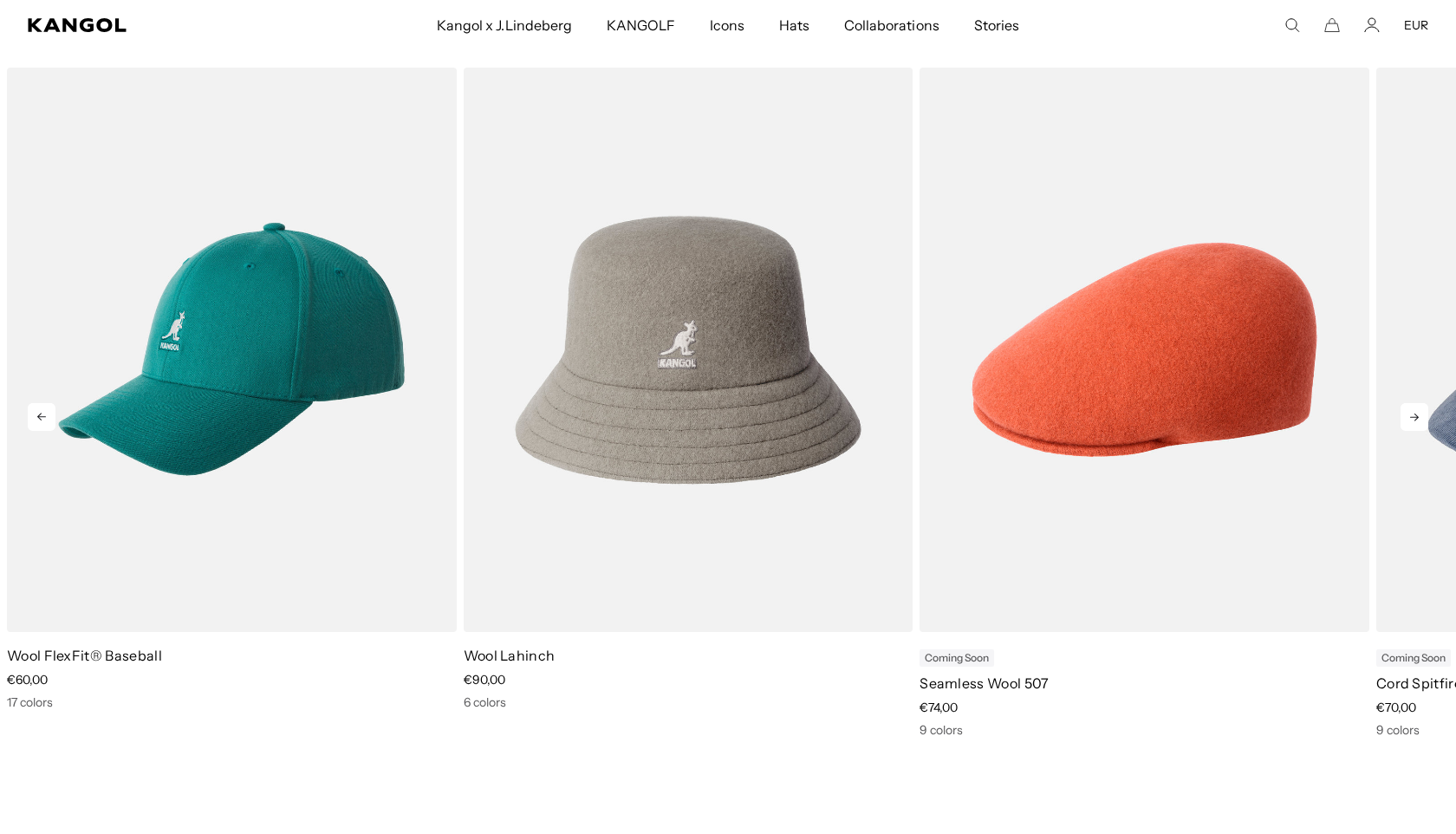
scroll to position [0, 0]
click at [1414, 420] on icon at bounding box center [1414, 417] width 9 height 8
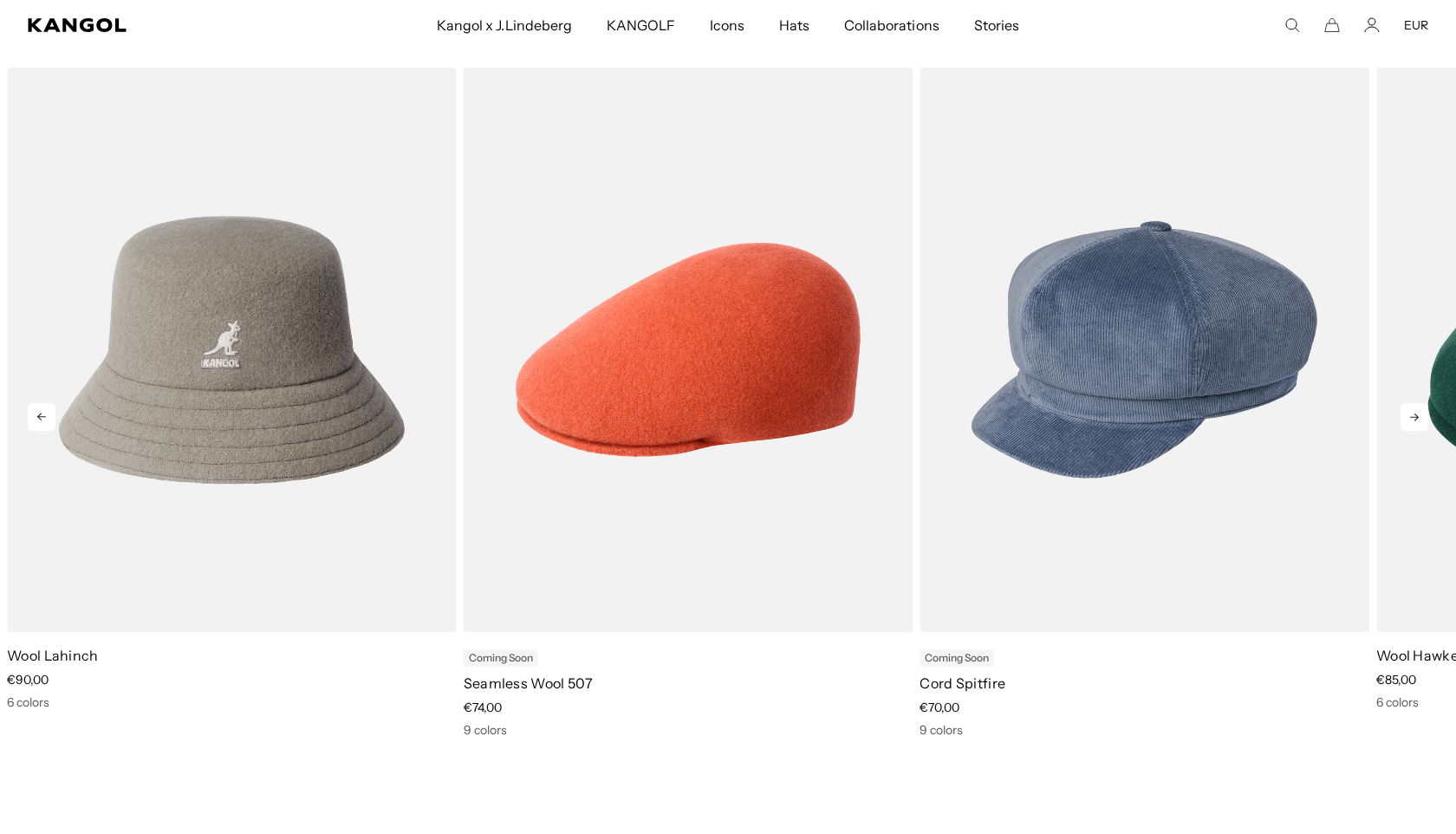
click at [1414, 420] on icon at bounding box center [1414, 417] width 9 height 8
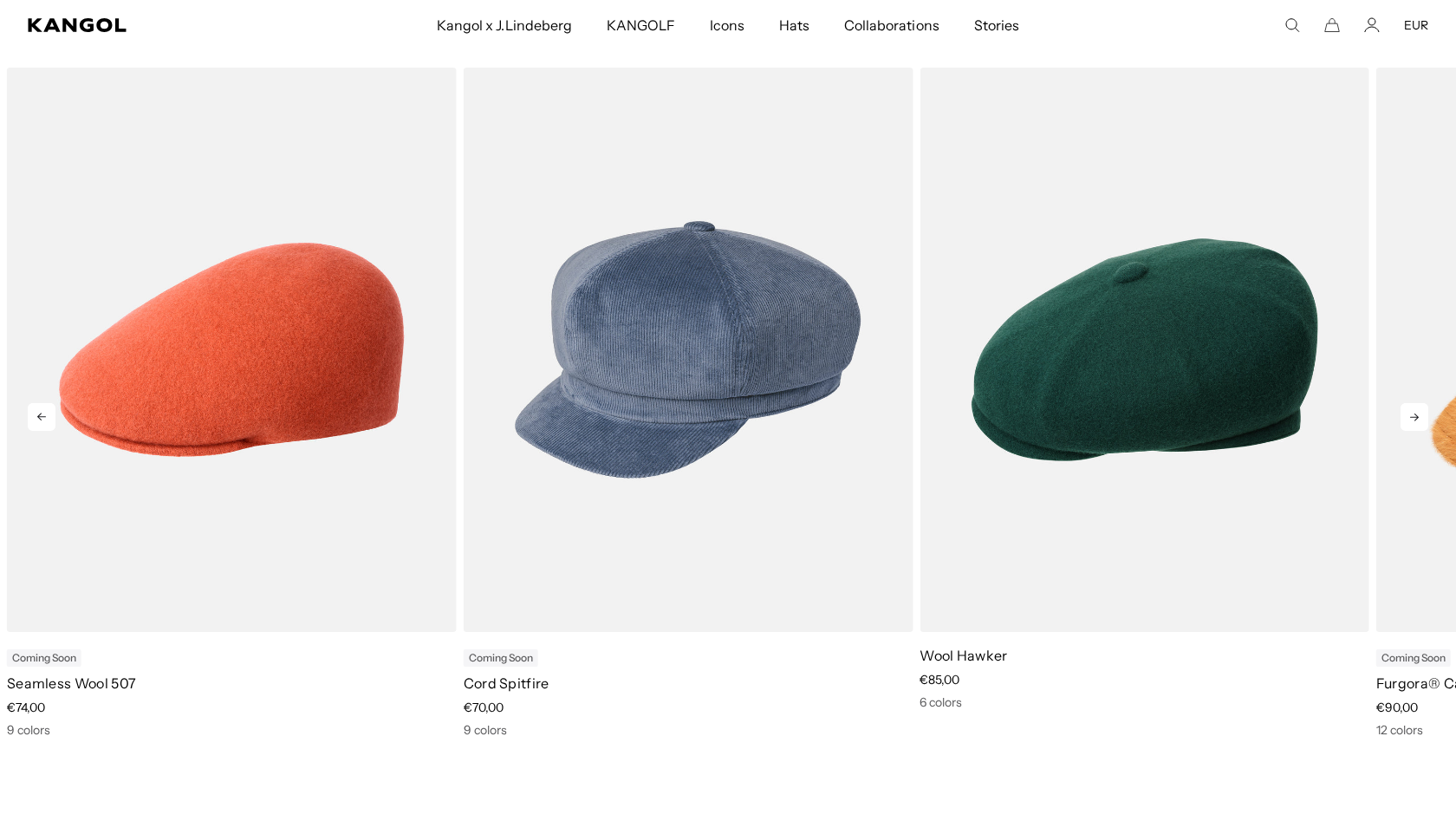
click at [1414, 420] on icon at bounding box center [1414, 417] width 9 height 8
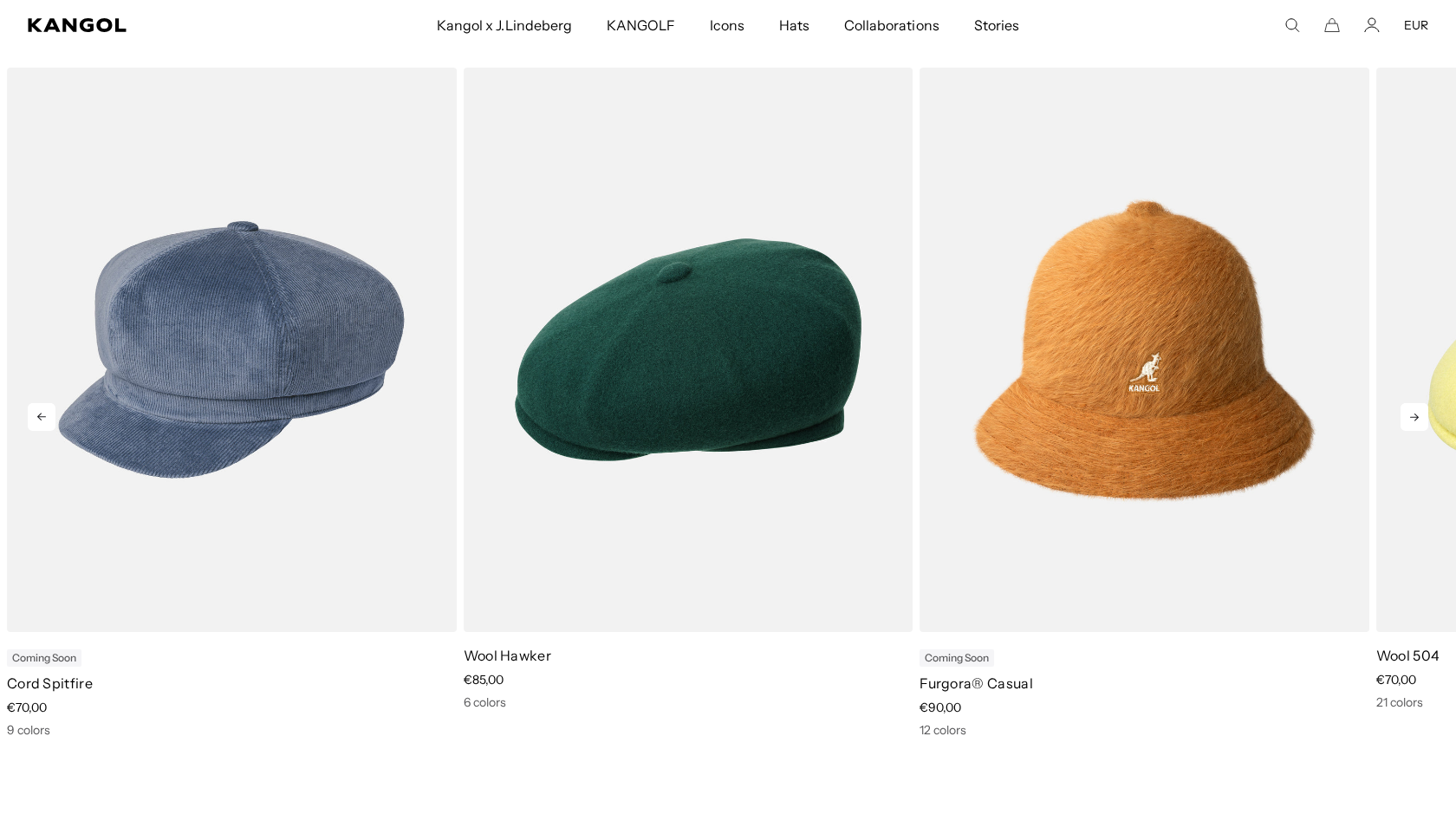
scroll to position [0, 357]
click at [1414, 420] on icon at bounding box center [1414, 417] width 9 height 8
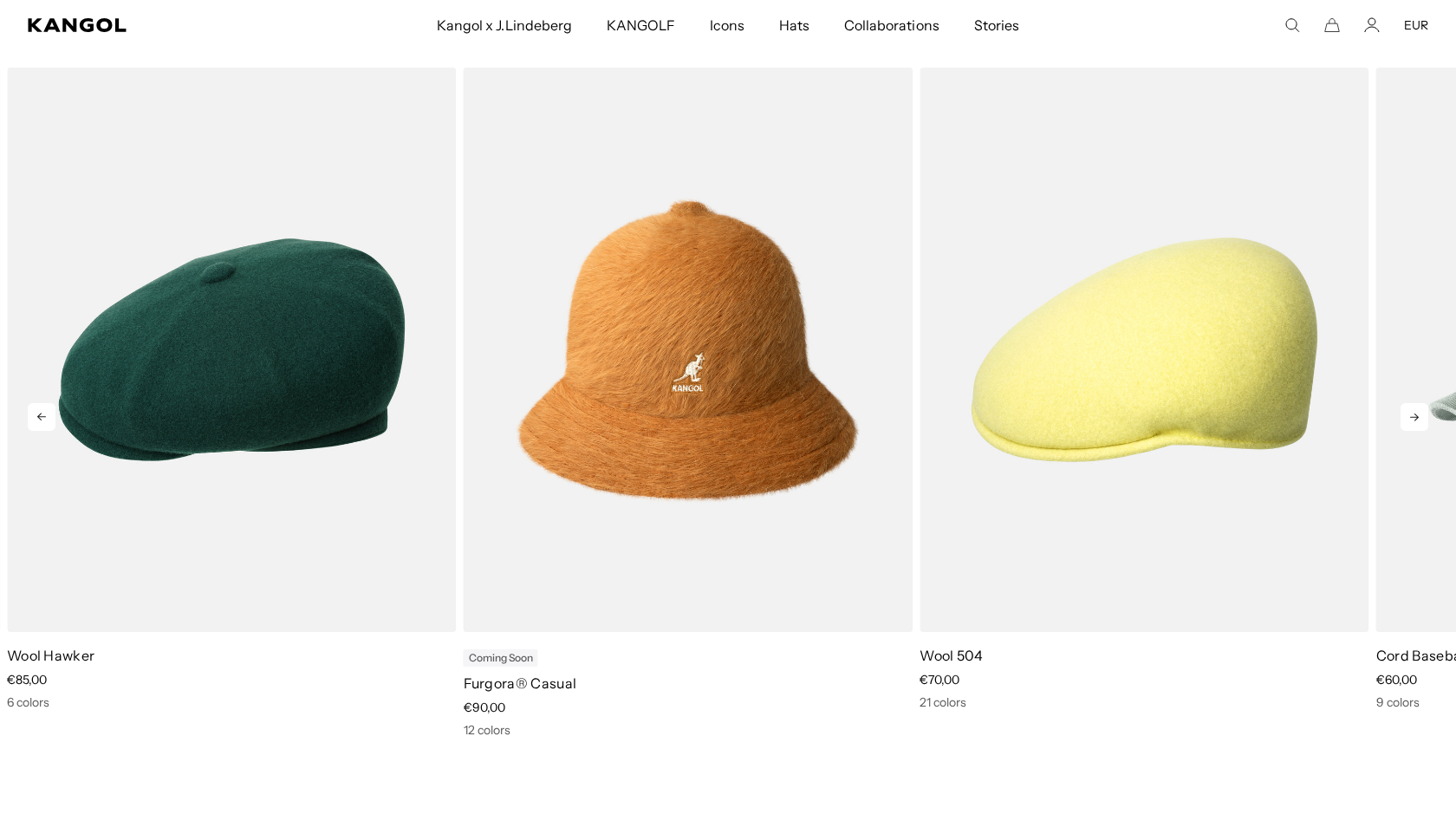
click at [1414, 420] on icon at bounding box center [1414, 417] width 9 height 8
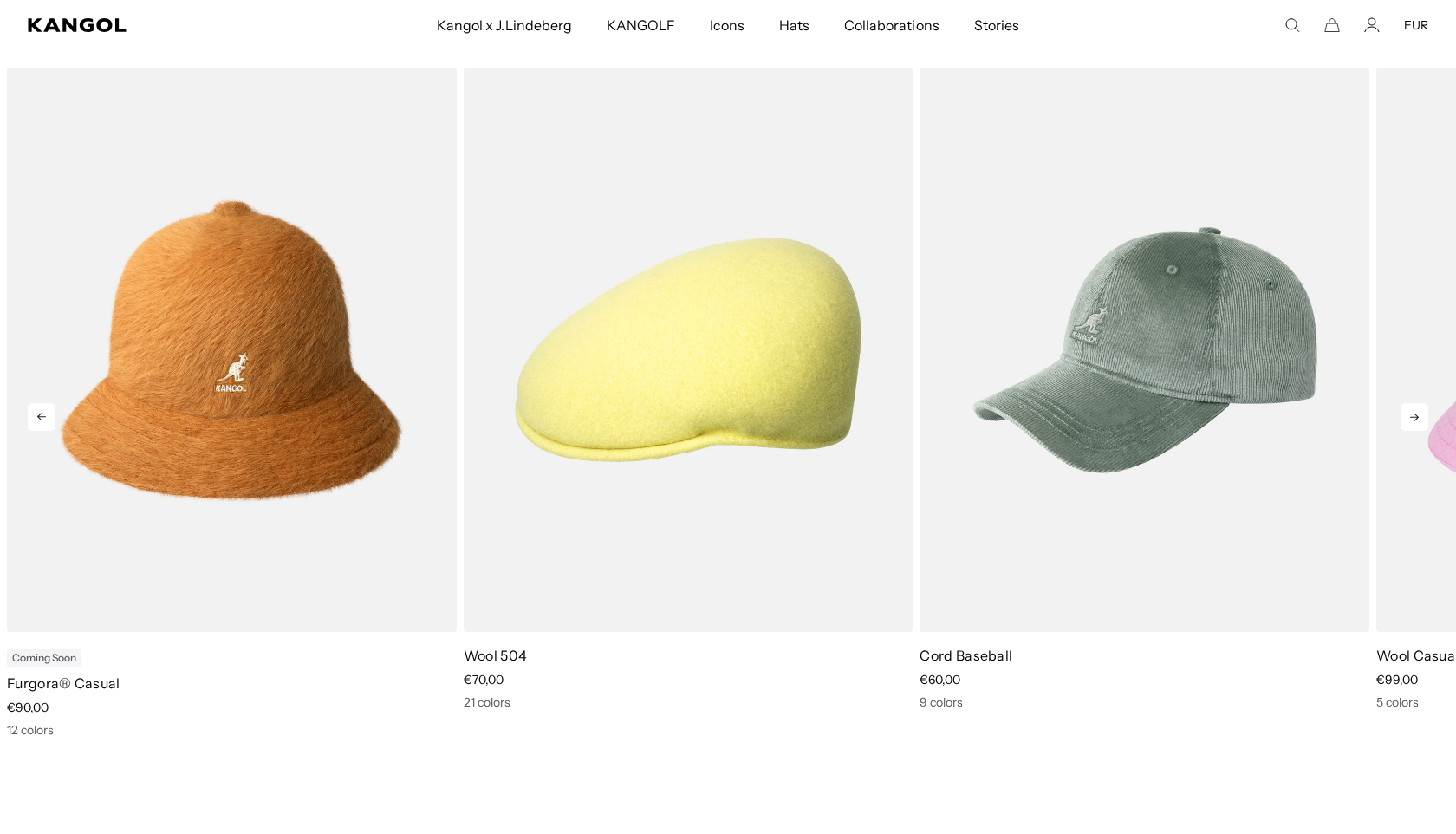
click at [1414, 420] on icon at bounding box center [1414, 417] width 9 height 8
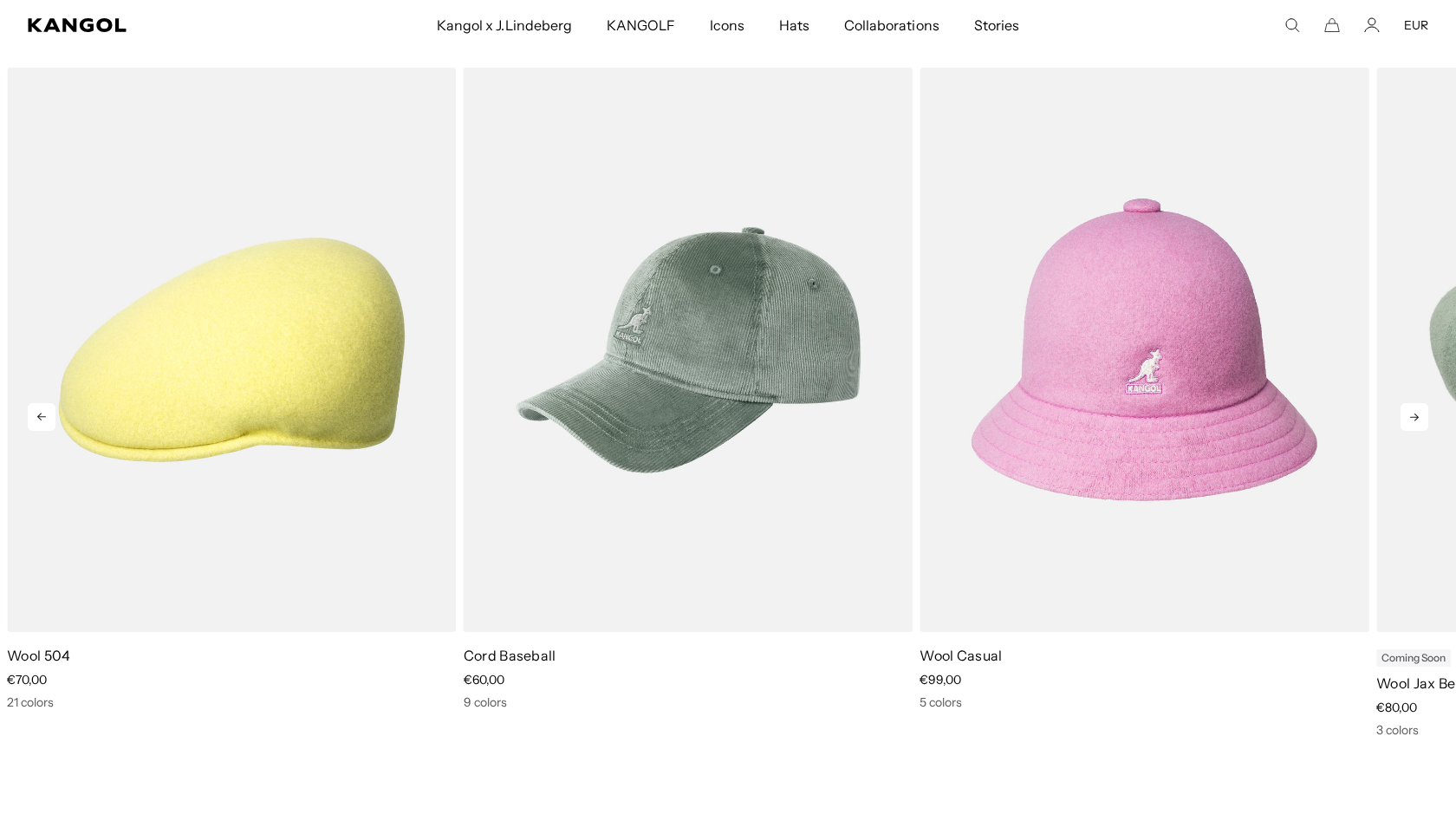
scroll to position [0, 0]
click at [1414, 420] on icon at bounding box center [1414, 417] width 9 height 8
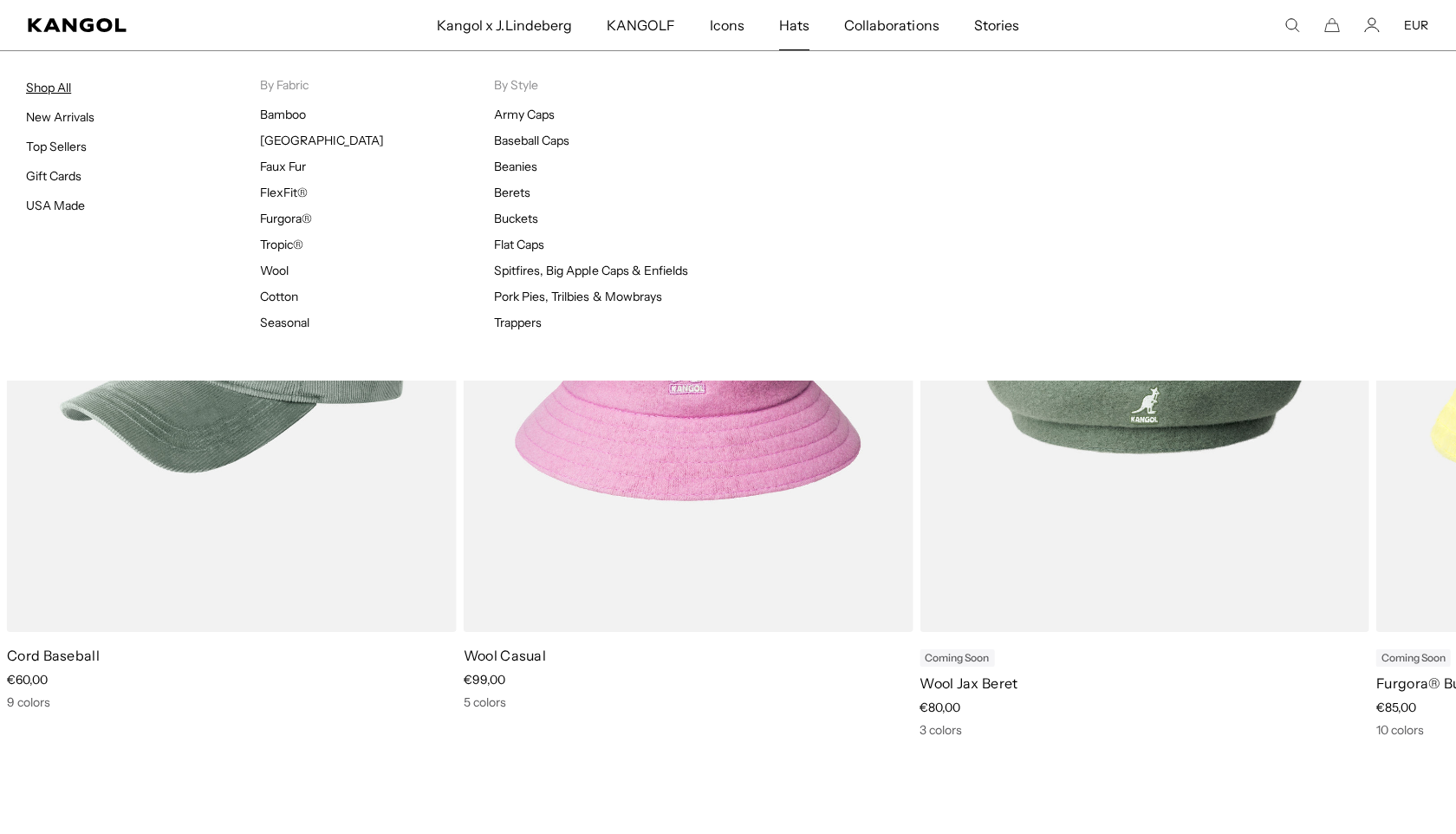
click at [47, 88] on link "Shop All" at bounding box center [48, 88] width 45 height 16
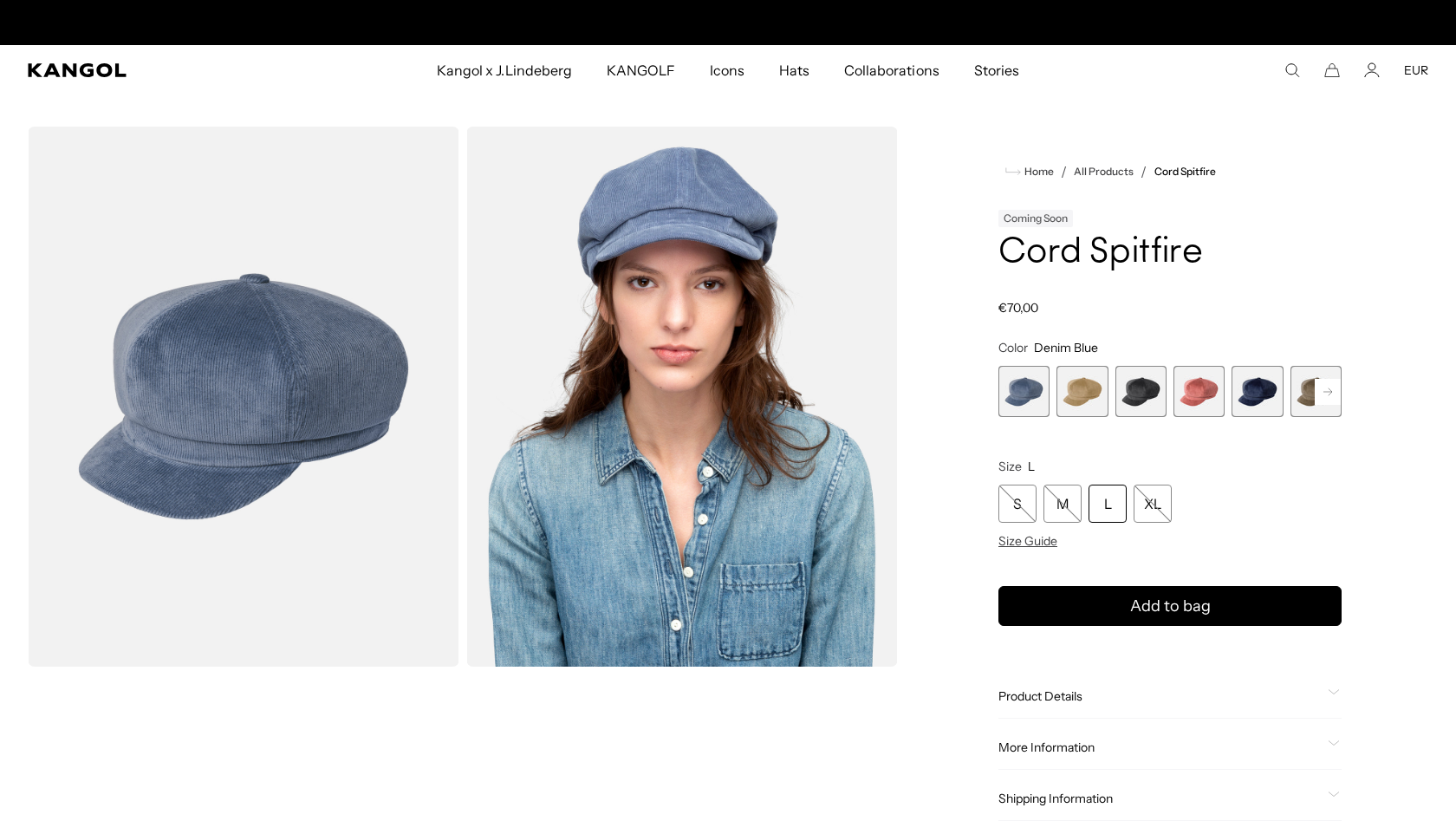
click at [1080, 398] on span "2 of 9" at bounding box center [1082, 392] width 51 height 51
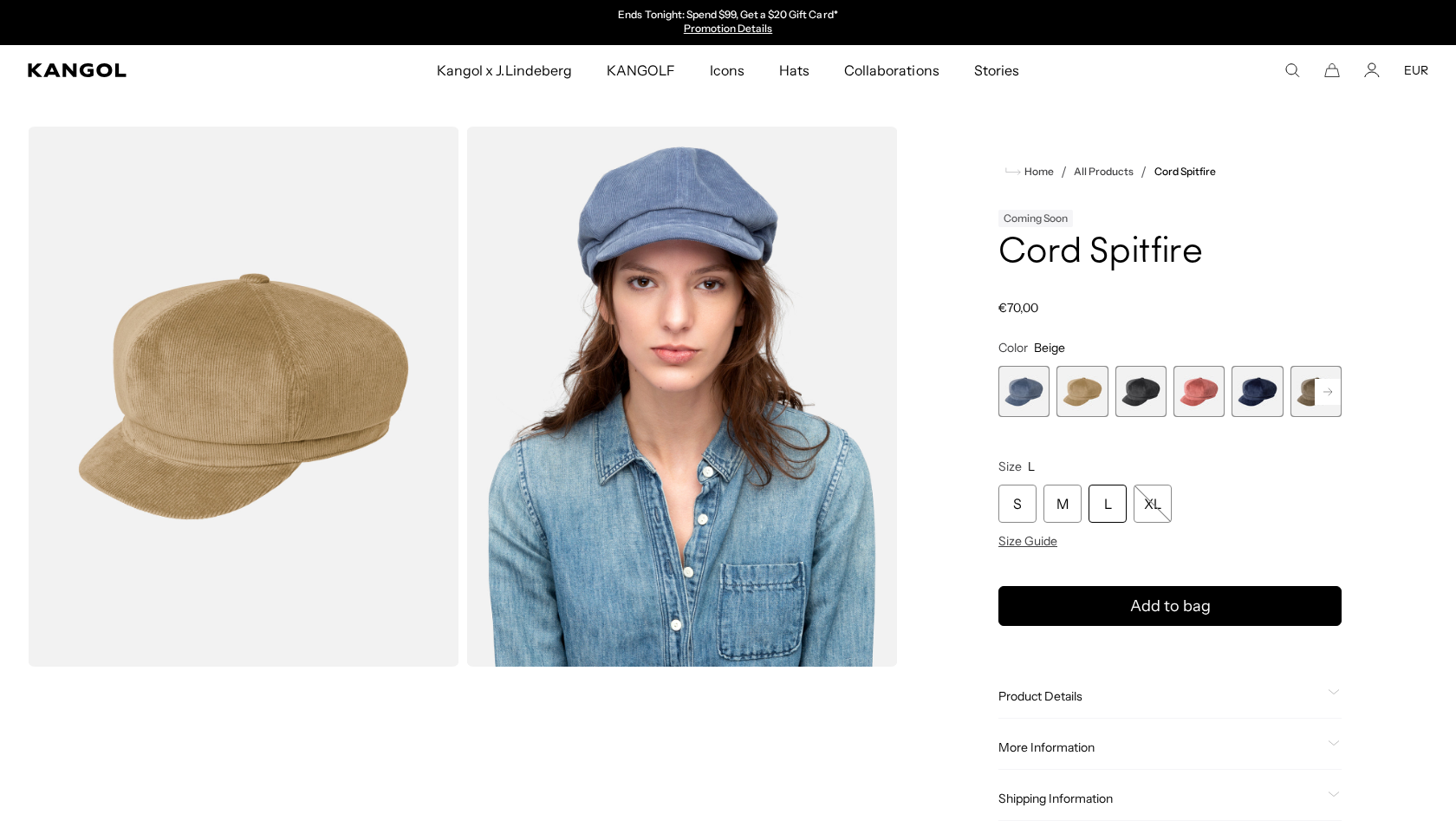
click at [1130, 399] on span "3 of 9" at bounding box center [1140, 392] width 51 height 51
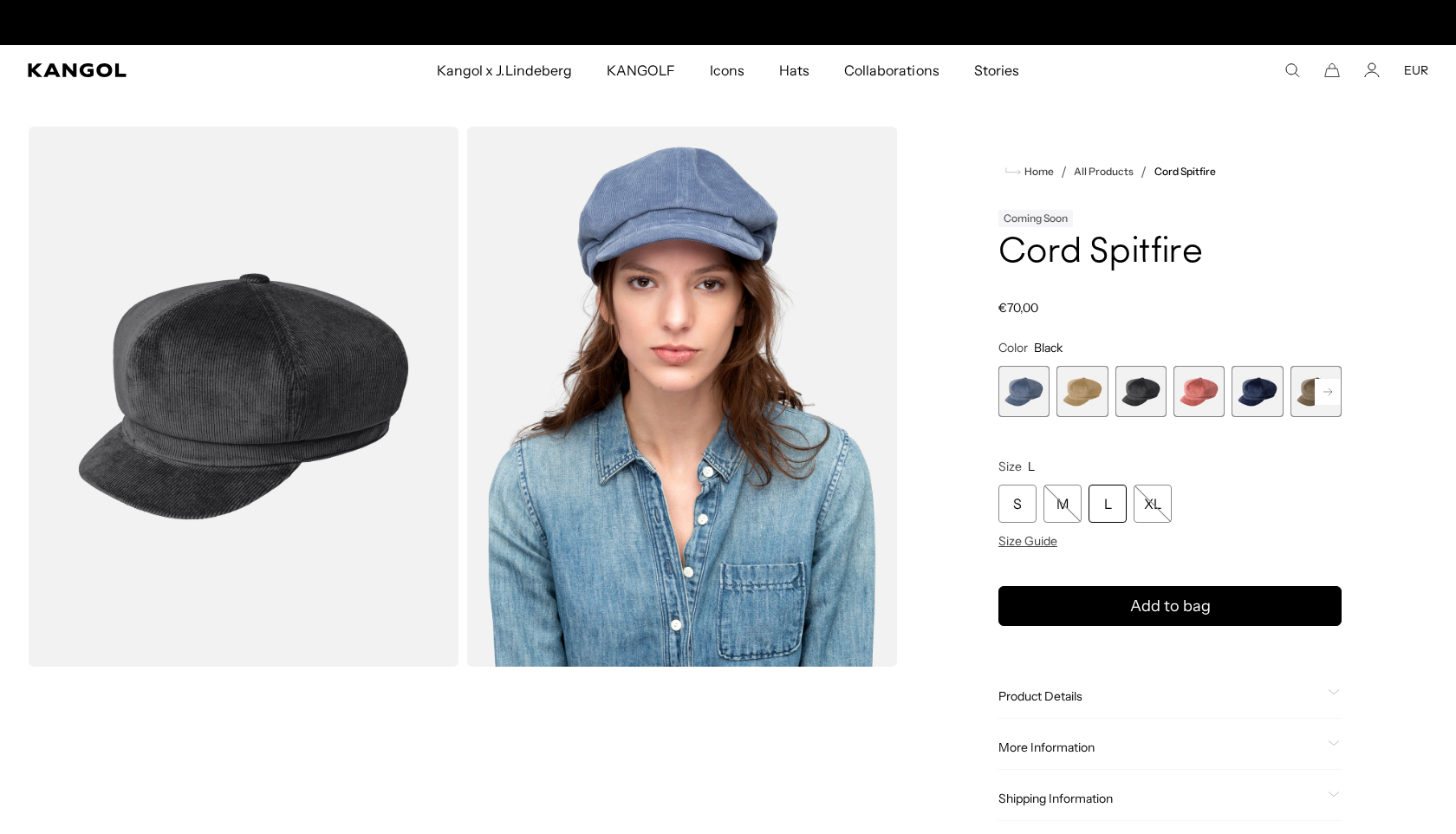
scroll to position [0, 357]
click at [1235, 407] on span "5 of 9" at bounding box center [1257, 392] width 51 height 51
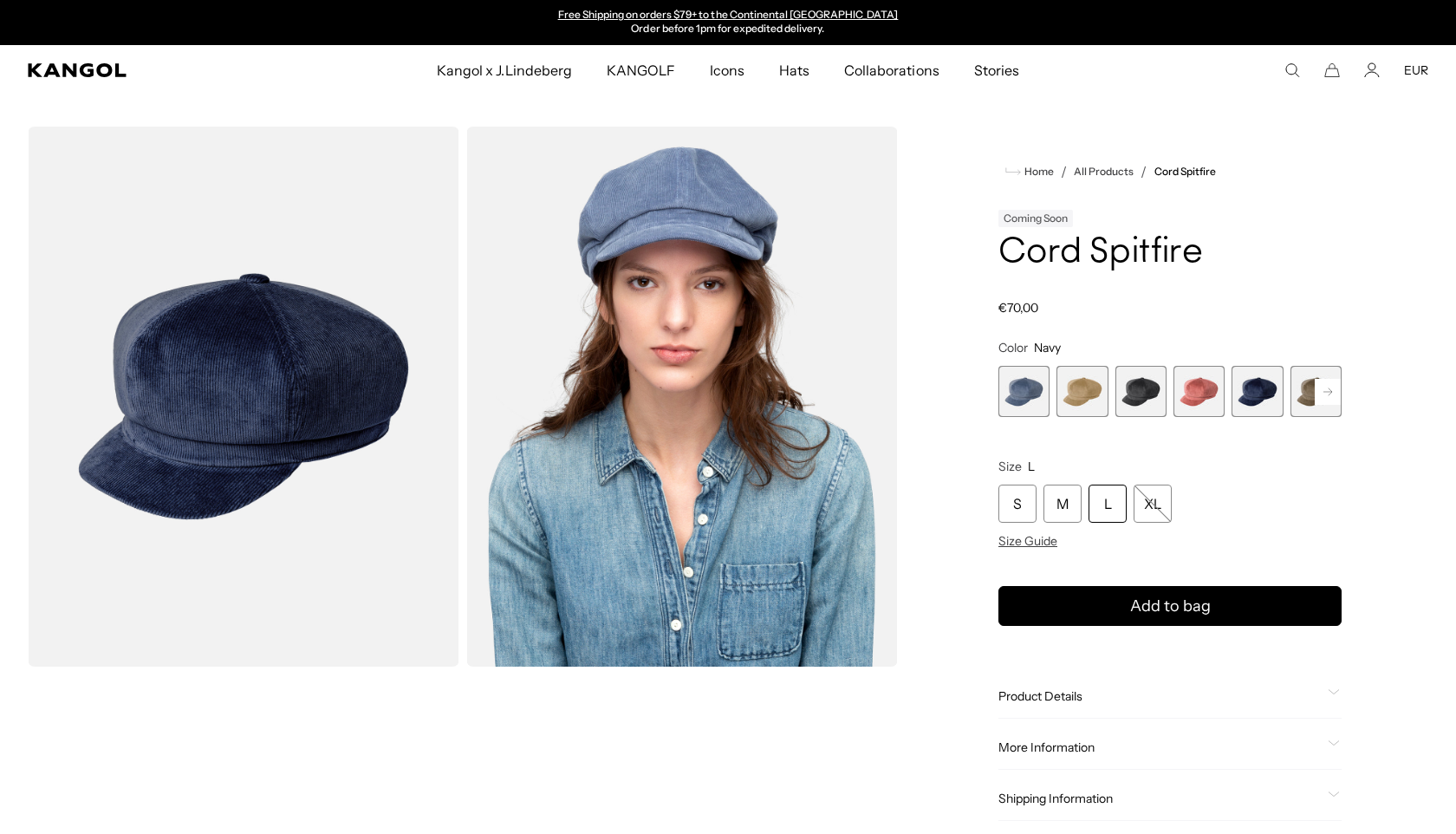
click at [1207, 401] on span "4 of 9" at bounding box center [1199, 392] width 51 height 51
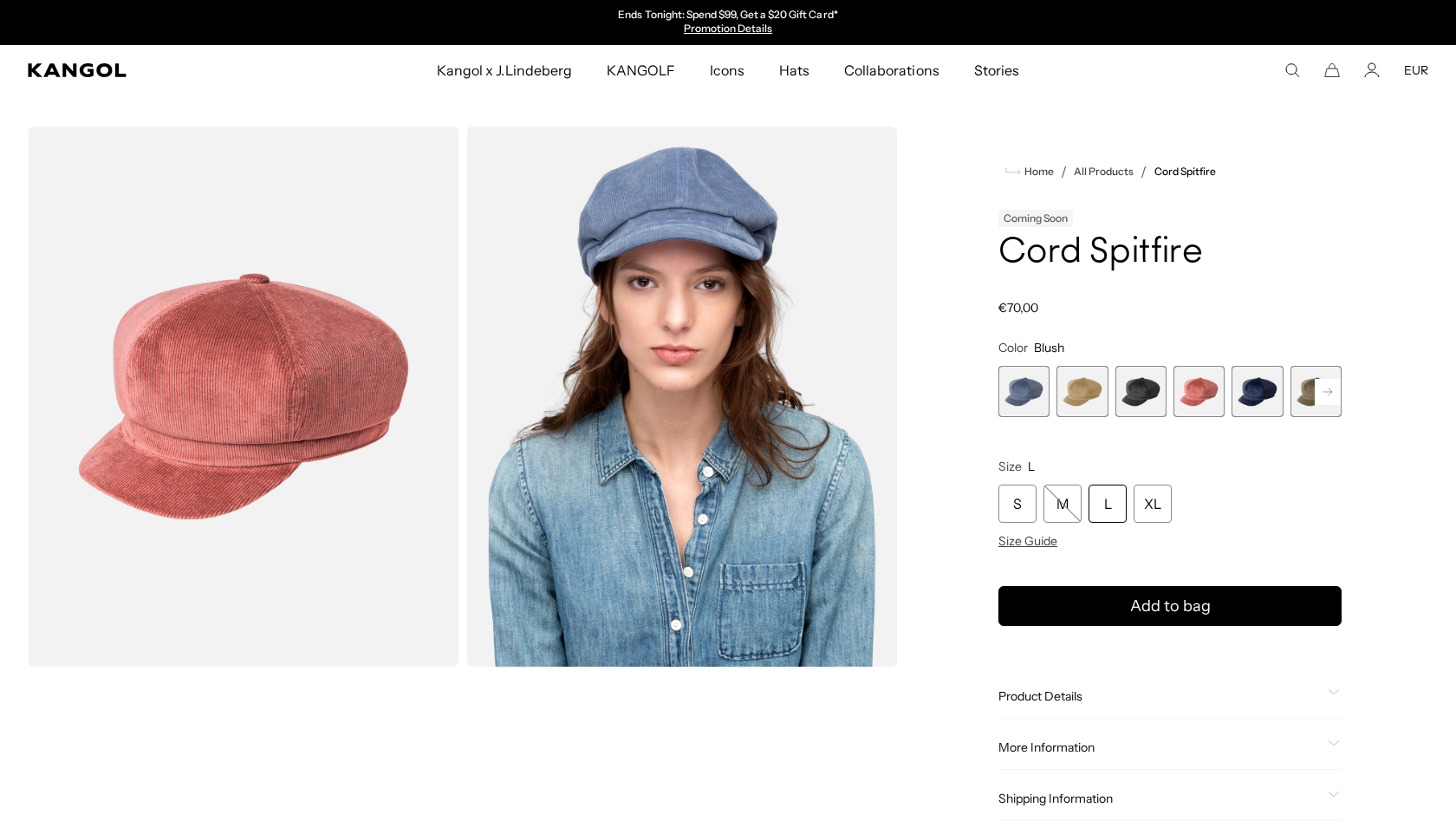
click at [1314, 387] on rect at bounding box center [1327, 392] width 26 height 26
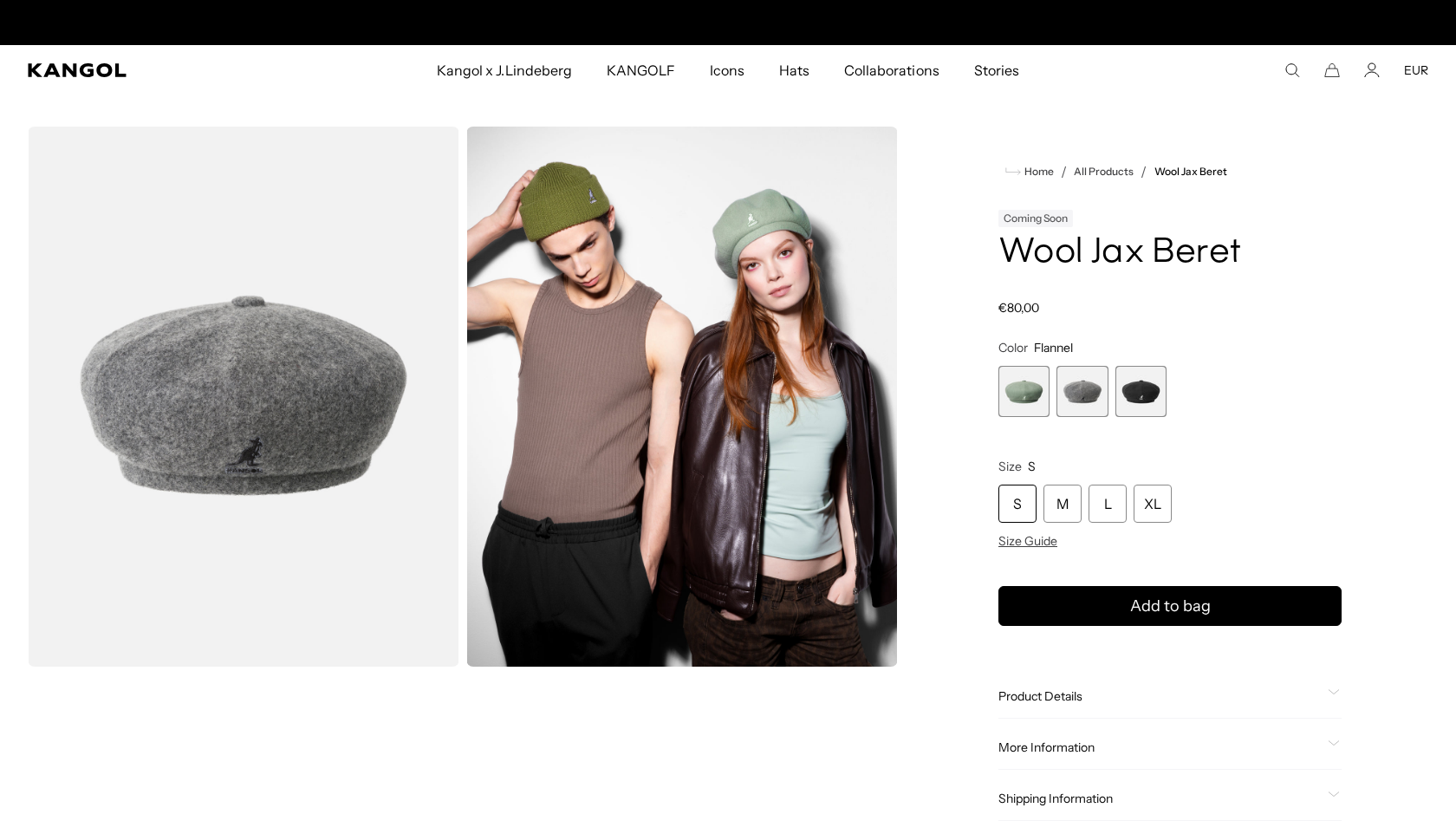
scroll to position [0, 357]
click at [1036, 399] on span "1 of 3" at bounding box center [1024, 392] width 51 height 51
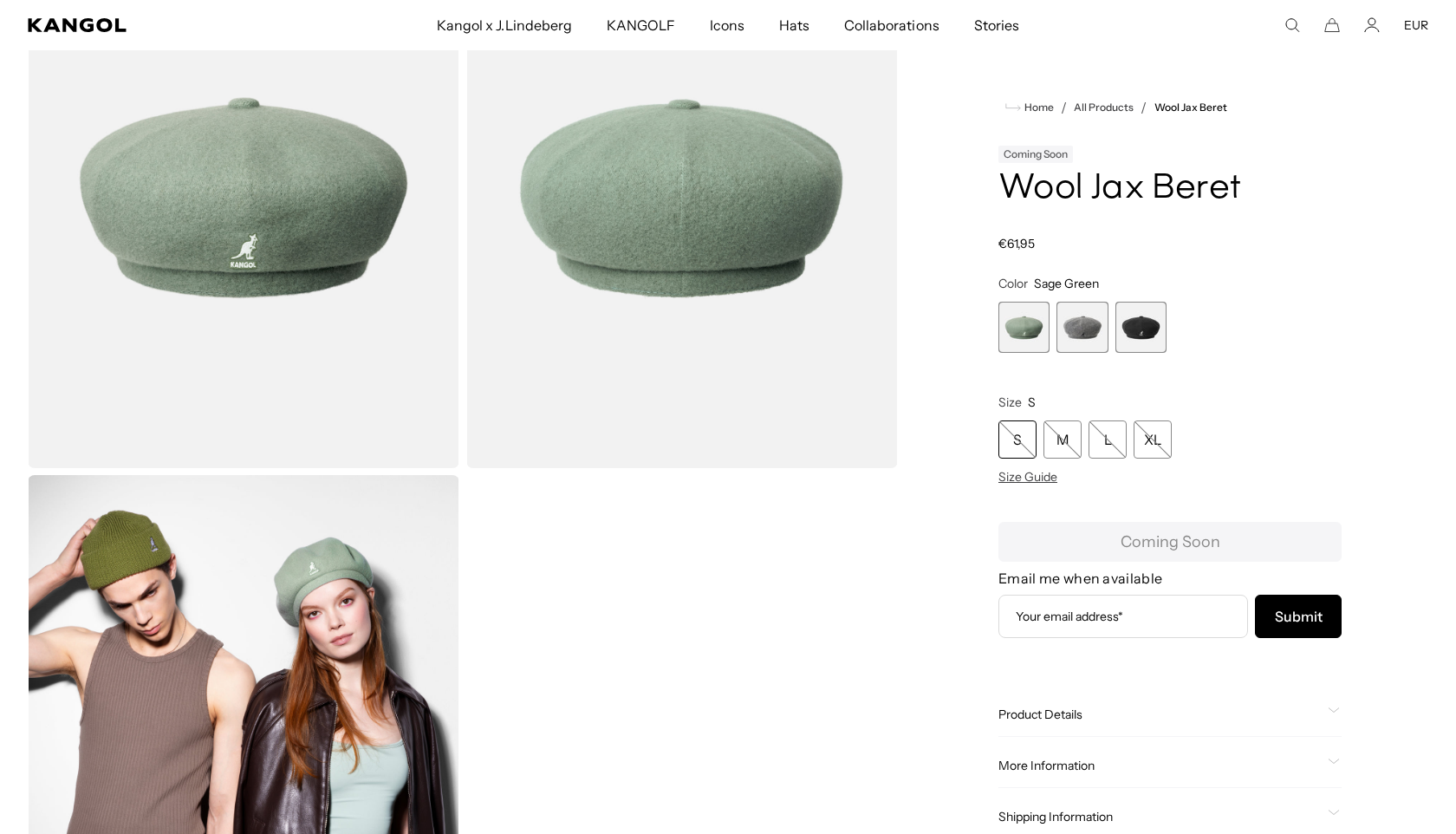
click at [1093, 331] on span "2 of 3" at bounding box center [1082, 328] width 51 height 51
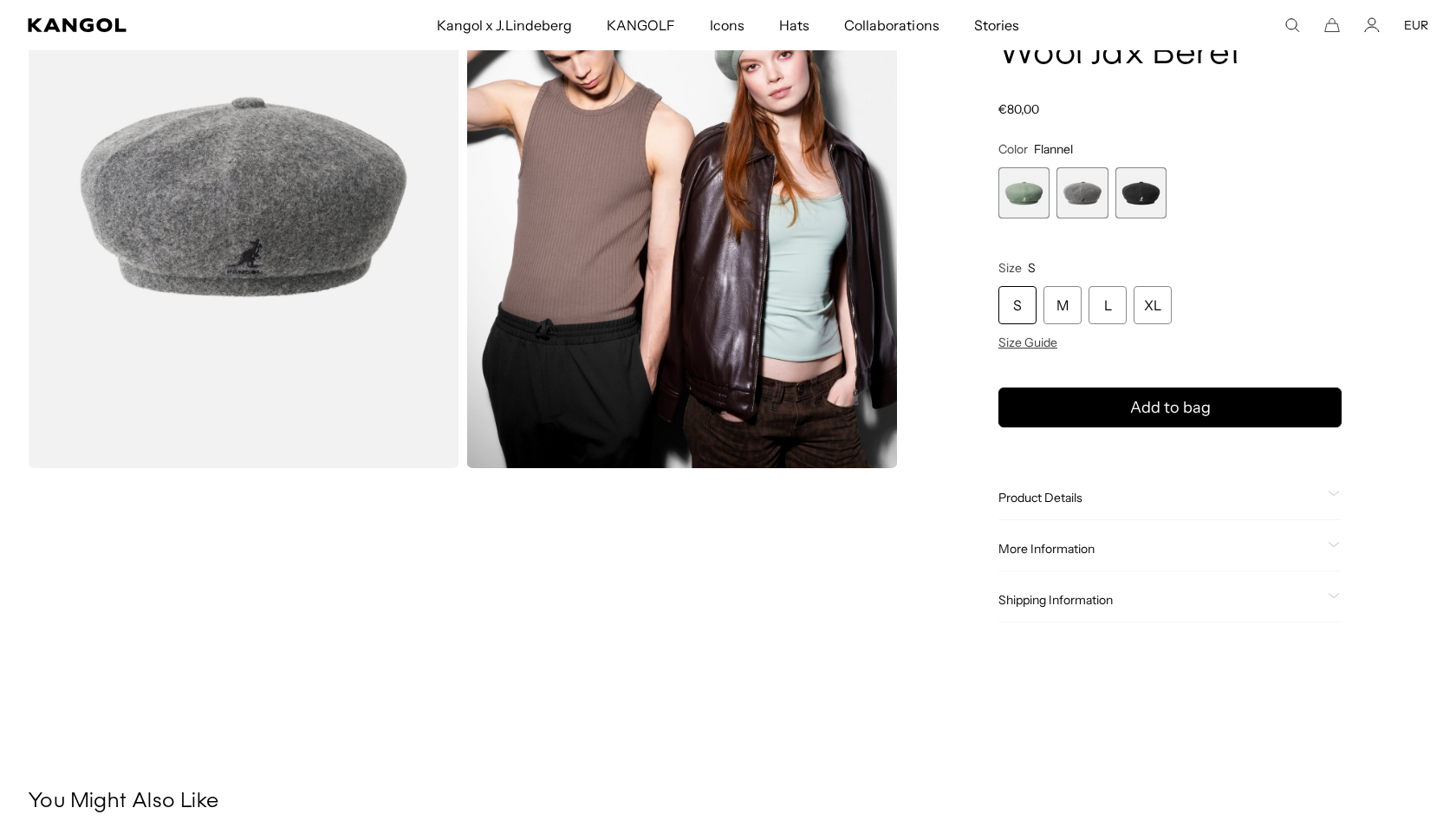
click at [1128, 208] on span "3 of 3" at bounding box center [1140, 193] width 51 height 51
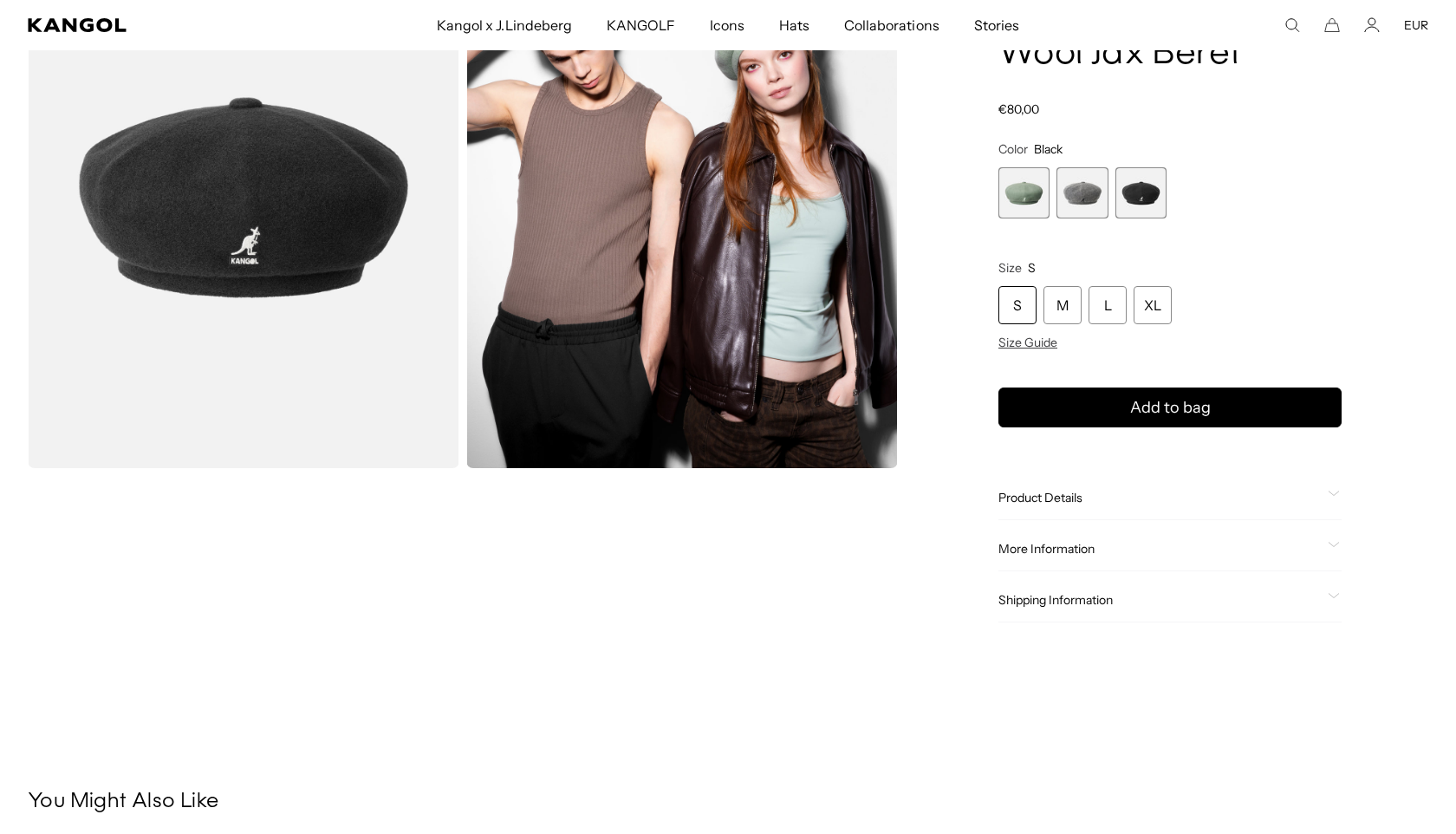
scroll to position [0, 357]
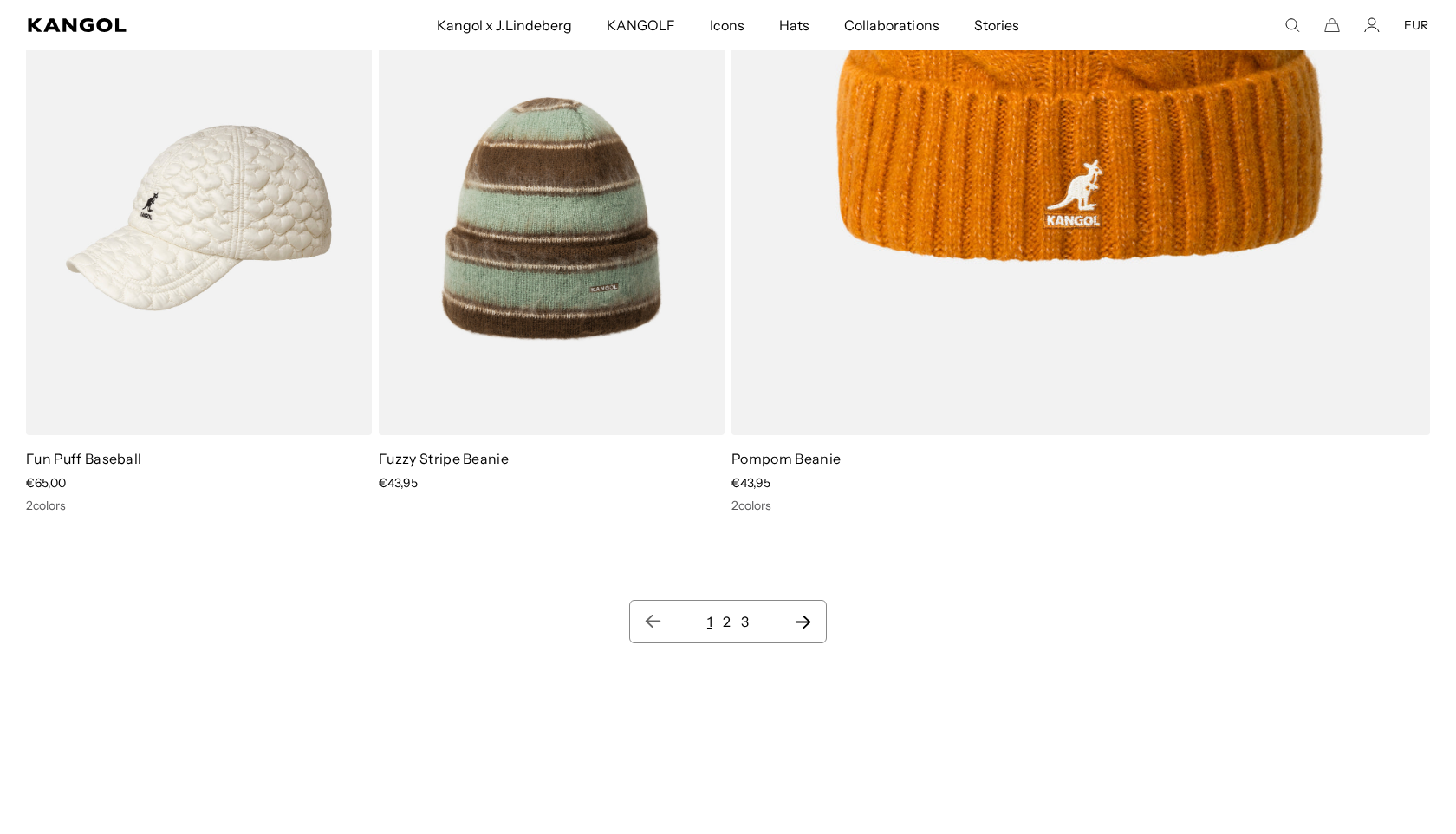
click at [725, 624] on link "2" at bounding box center [726, 622] width 8 height 18
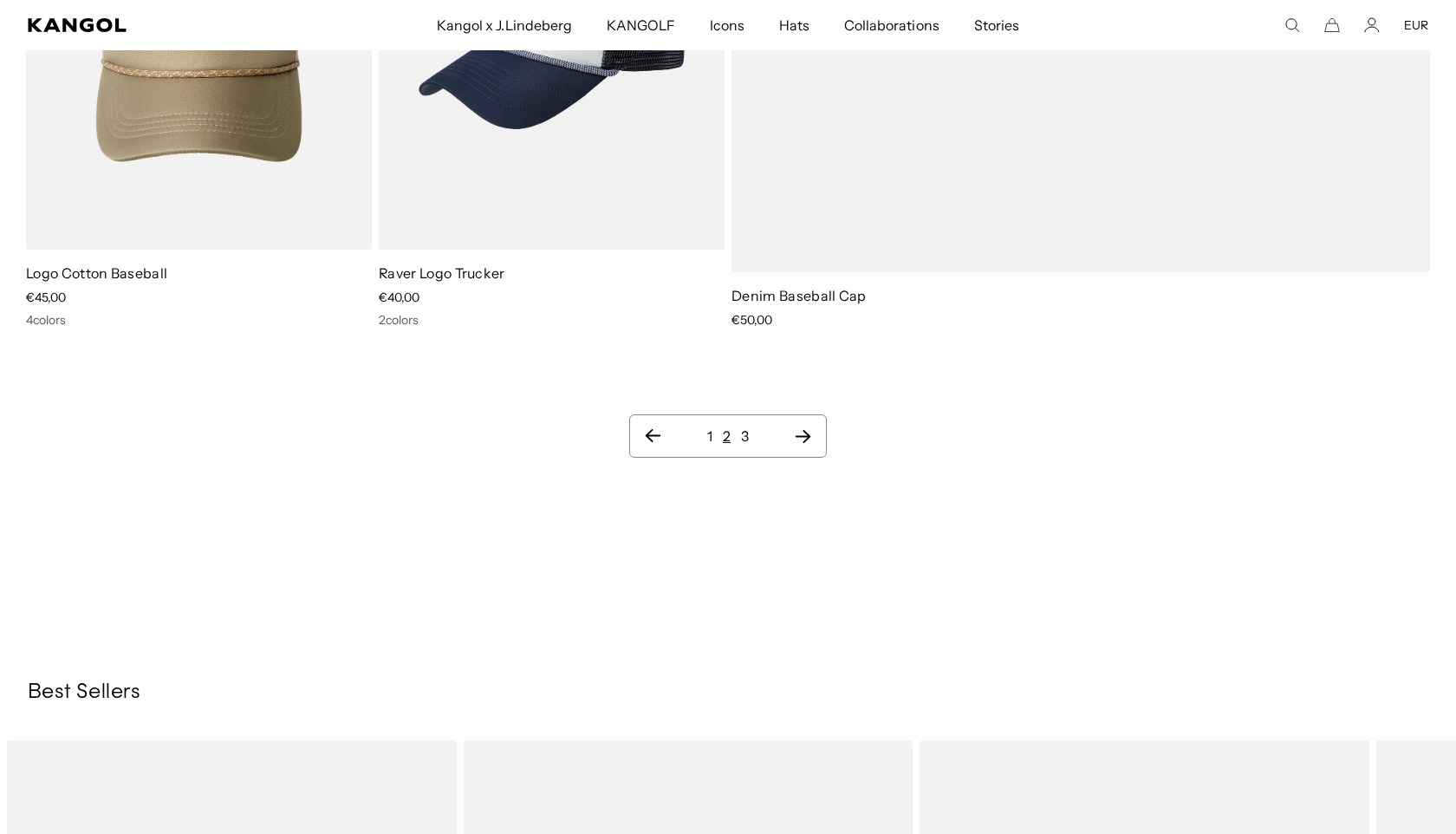
click at [799, 427] on icon "Next page" at bounding box center [803, 436] width 18 height 18
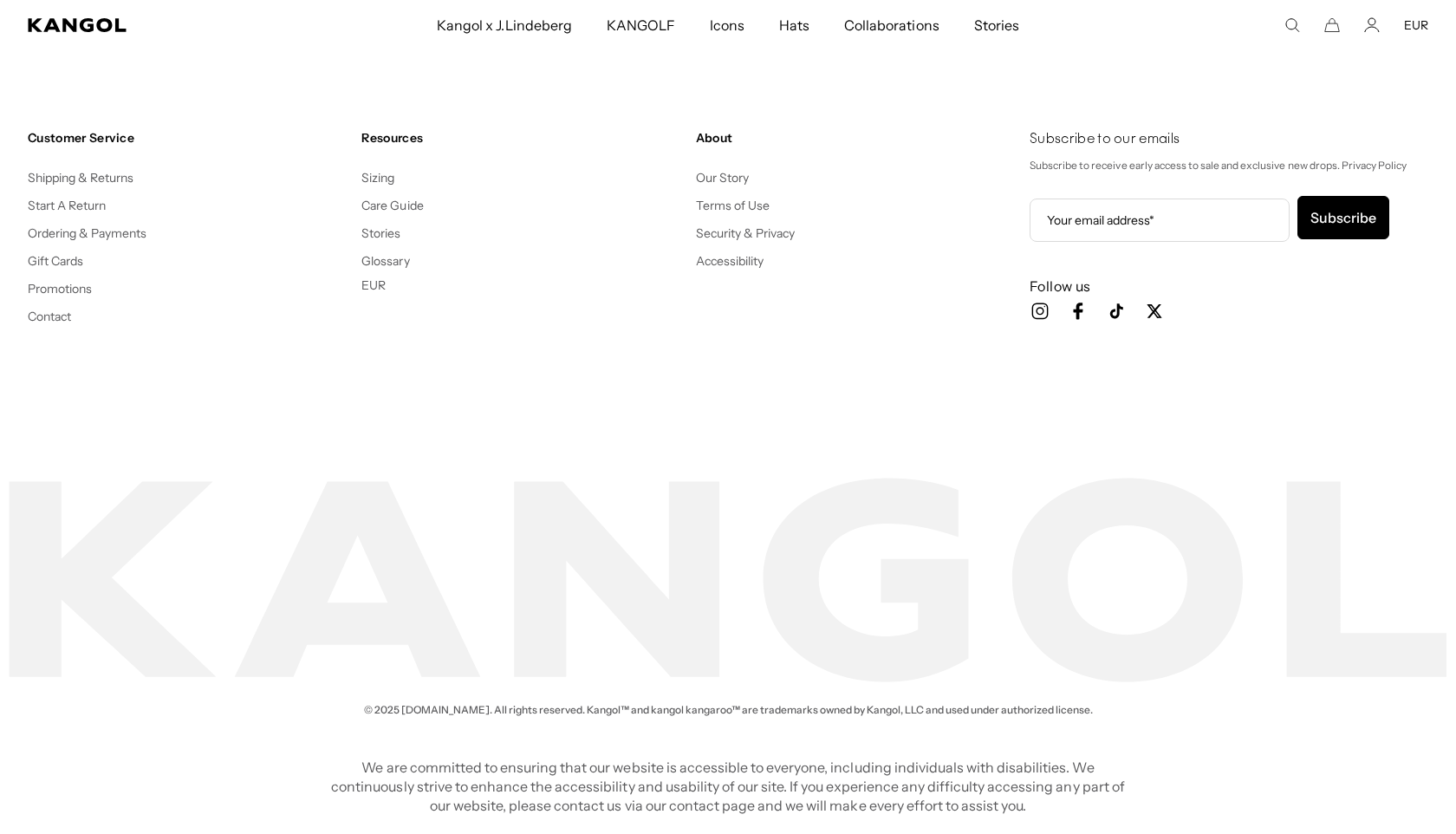
click at [381, 285] on button "EUR" at bounding box center [373, 285] width 25 height 16
